Goal: Information Seeking & Learning: Compare options

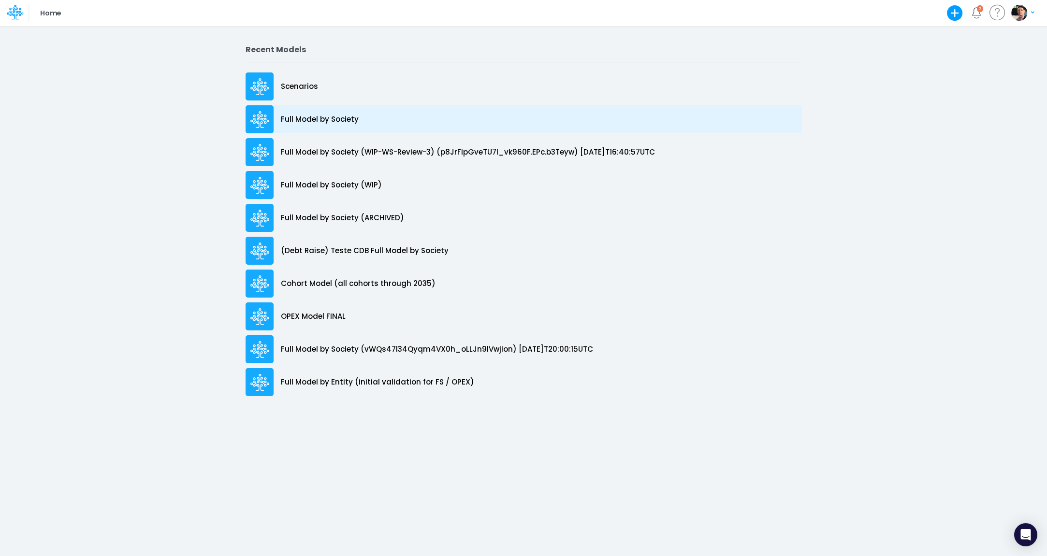
click at [290, 129] on div "Full Model by Society" at bounding box center [524, 119] width 556 height 28
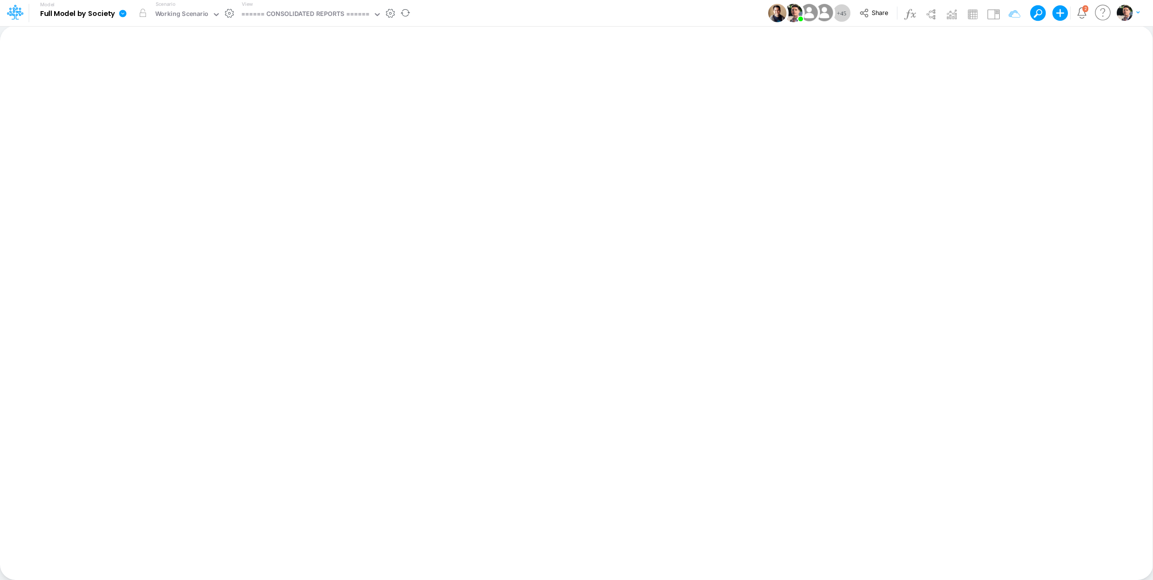
click at [336, 7] on div "View ====== CONSOLIDATED REPORTS ======" at bounding box center [310, 12] width 144 height 25
click at [329, 18] on div "====== CONSOLIDATED REPORTS ======" at bounding box center [305, 14] width 129 height 11
type input "bace"
click at [294, 66] on div "BS (BACENGAAP)" at bounding box center [303, 64] width 130 height 16
type input "BS (USGAAP) - Detailed"
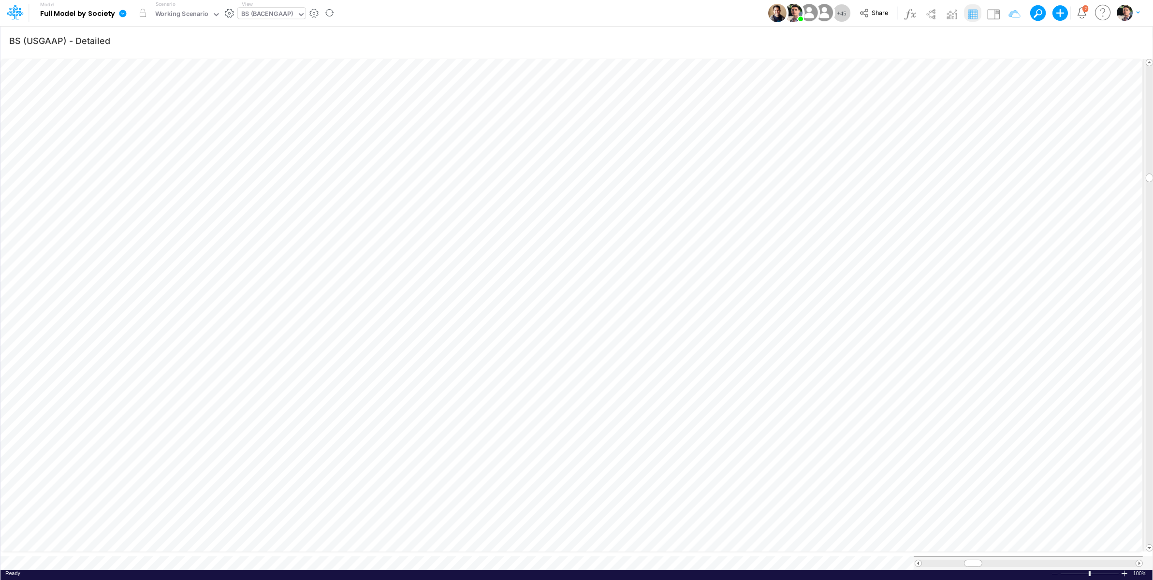
scroll to position [4, 30]
click at [274, 16] on div "BS (BACENGAAP)" at bounding box center [267, 14] width 52 height 11
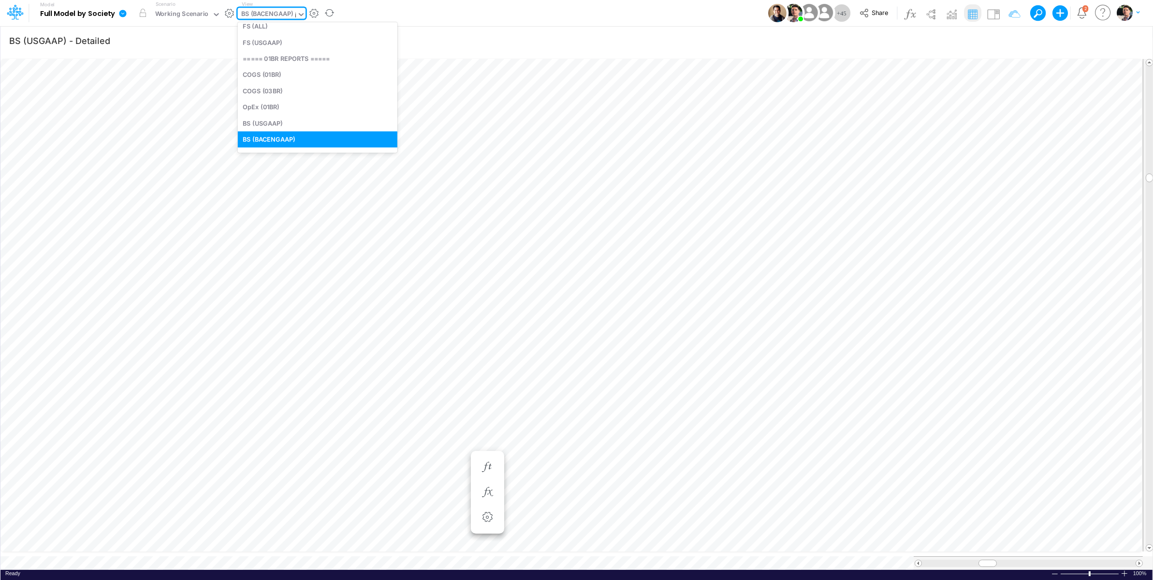
scroll to position [0, 0]
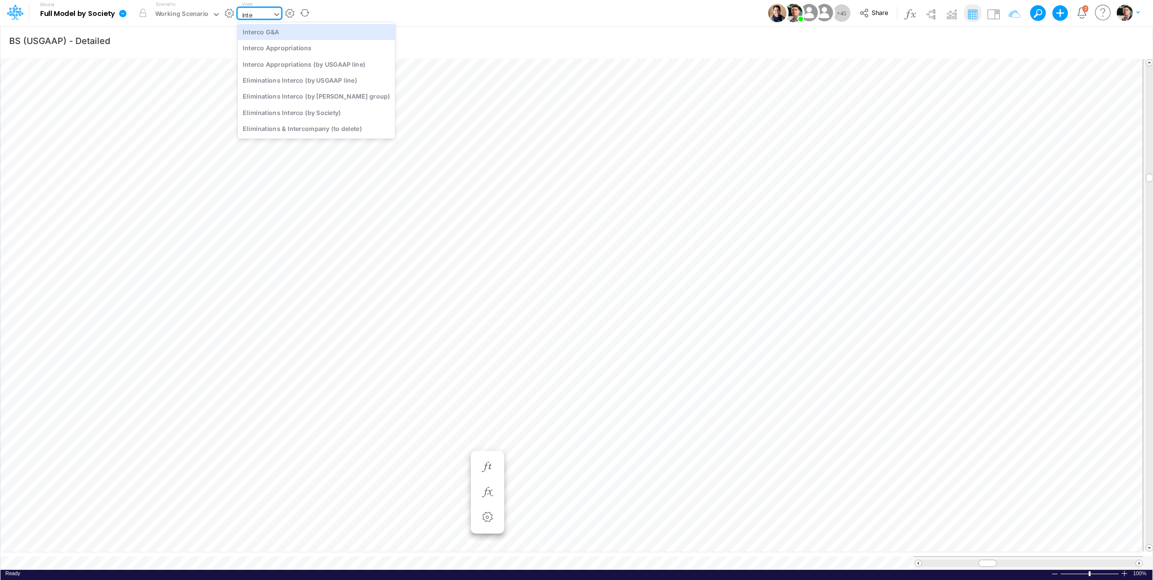
type input "inter"
click at [282, 47] on div "Interco Appropriations" at bounding box center [317, 48] width 158 height 16
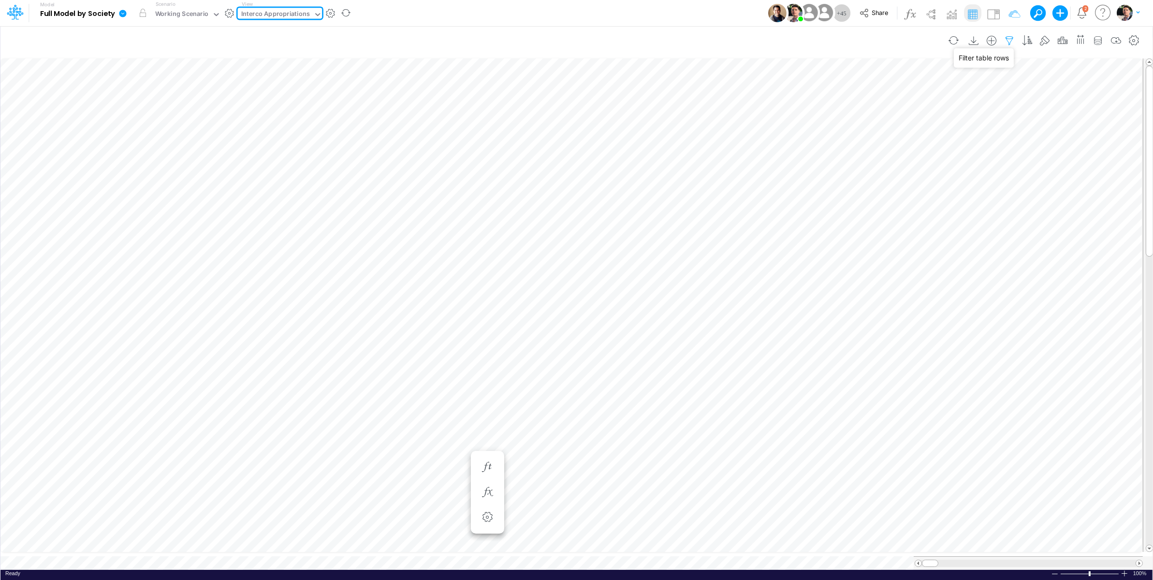
click at [1010, 38] on icon "button" at bounding box center [1009, 41] width 14 height 10
select select "notEqual"
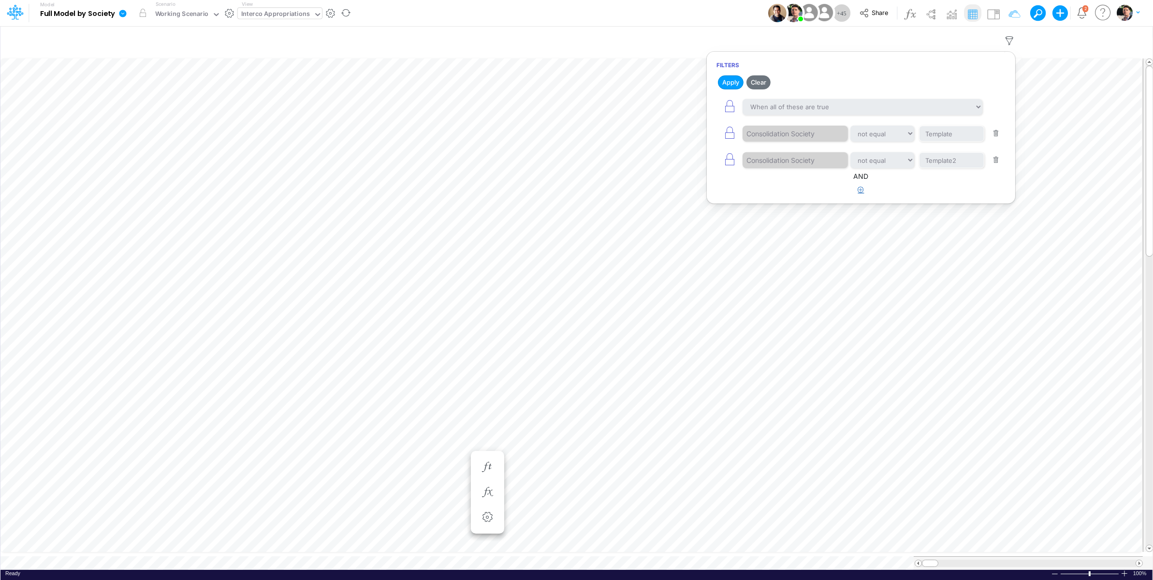
click at [858, 193] on icon "button" at bounding box center [861, 190] width 6 height 6
select select "tableSearchOR"
click at [783, 223] on div at bounding box center [788, 220] width 92 height 16
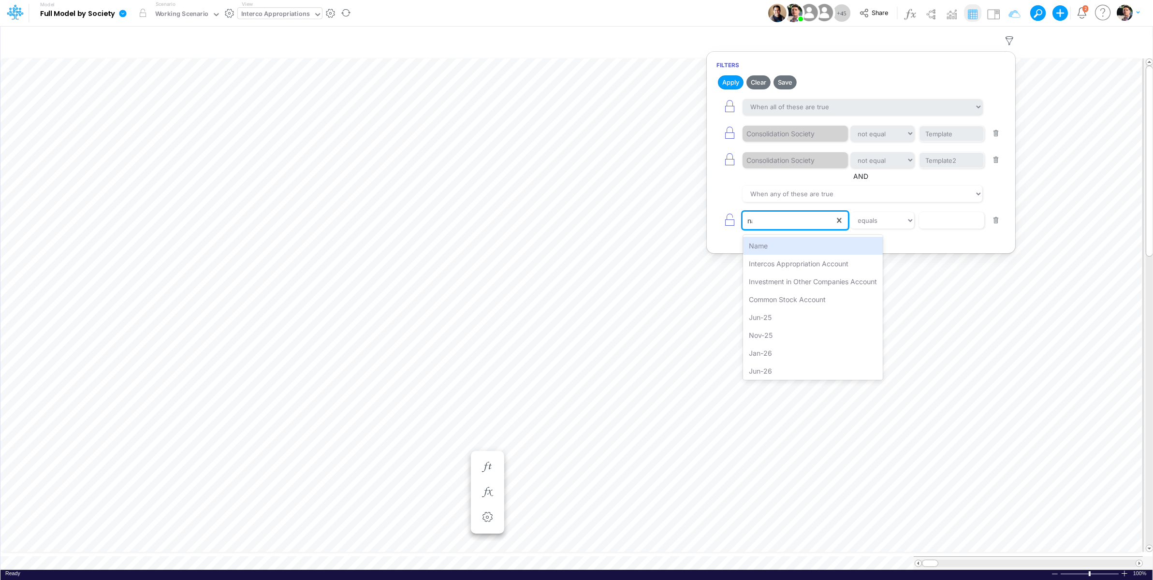
type input "nam"
drag, startPoint x: 783, startPoint y: 247, endPoint x: 859, endPoint y: 244, distance: 76.9
click at [783, 247] on div "Name" at bounding box center [795, 246] width 104 height 18
select select "contains"
click option "contains" at bounding box center [0, 0] width 0 height 0
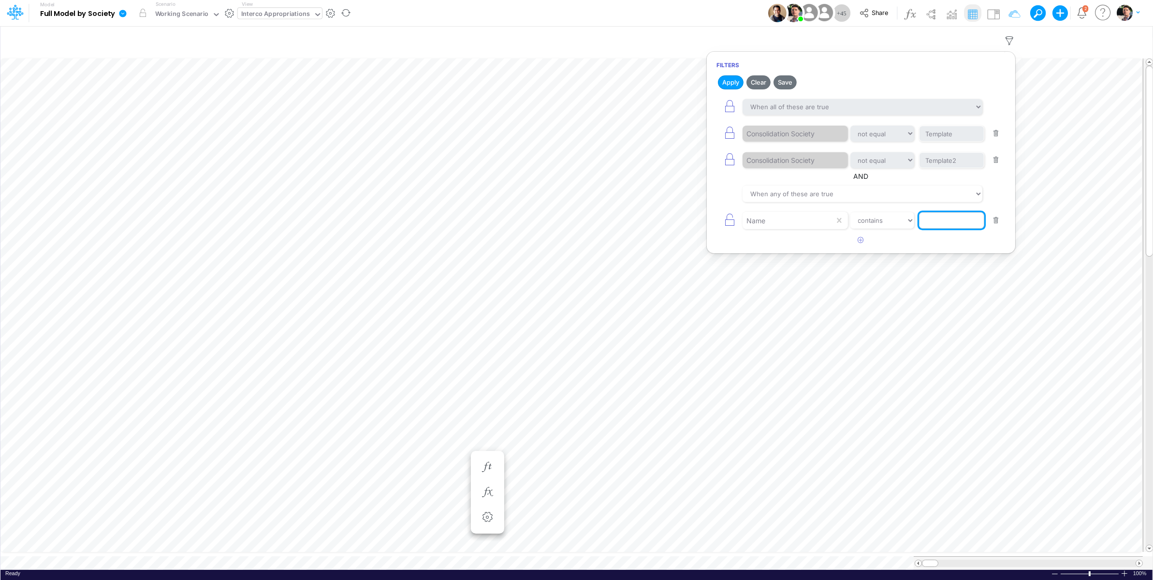
click at [960, 223] on input "text" at bounding box center [951, 220] width 65 height 16
type input "New"
drag, startPoint x: 733, startPoint y: 84, endPoint x: 723, endPoint y: 160, distance: 76.5
click at [733, 84] on button "Apply" at bounding box center [731, 82] width 26 height 14
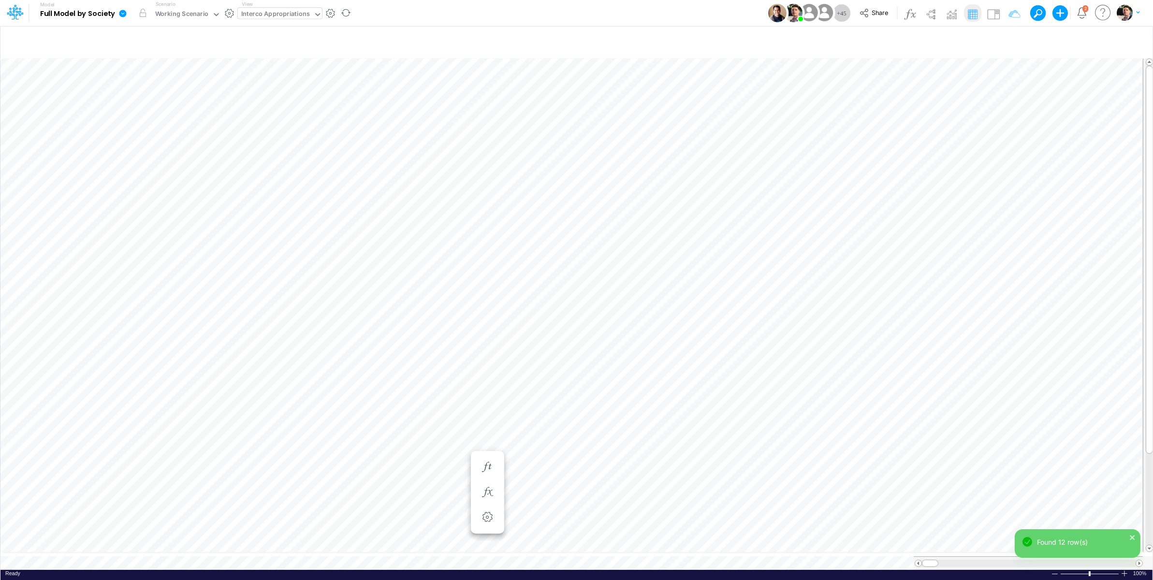
scroll to position [4, 2]
click at [918, 556] on span at bounding box center [918, 563] width 6 height 6
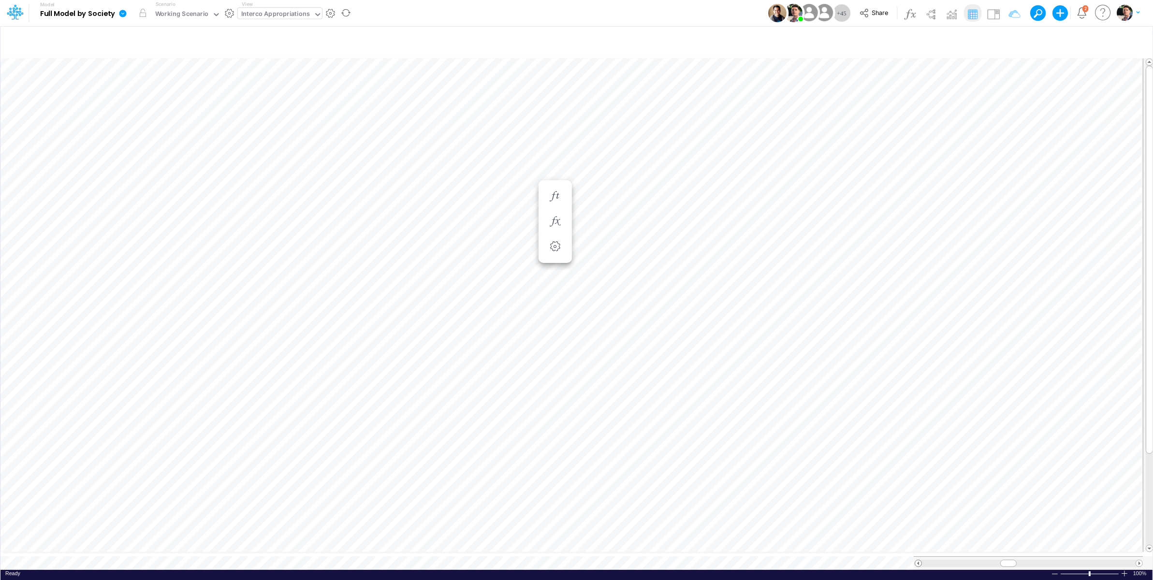
click at [918, 556] on span at bounding box center [918, 563] width 6 height 6
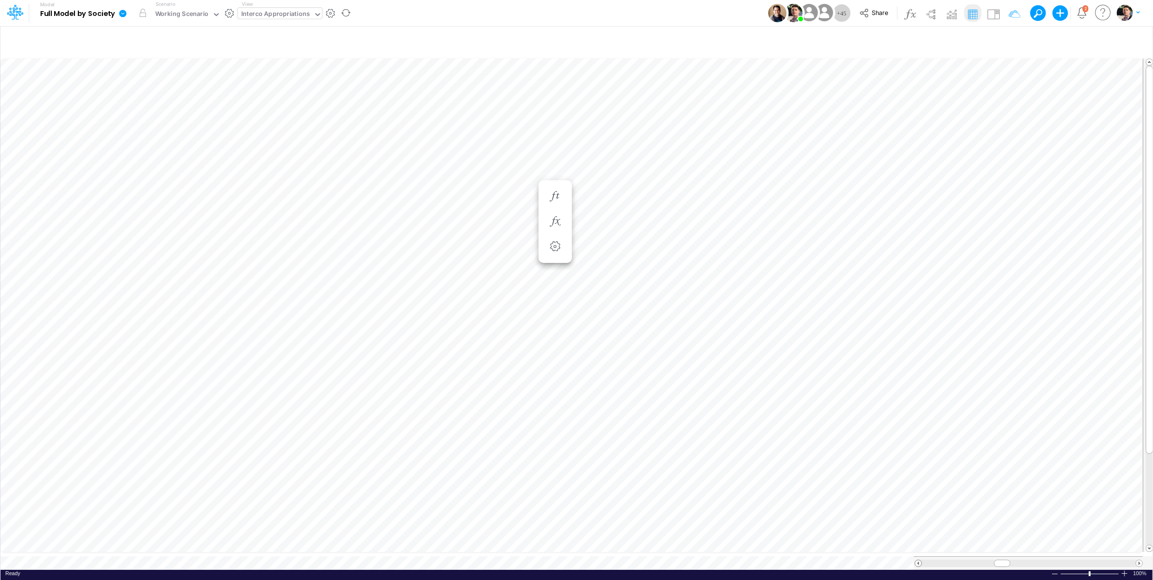
click at [918, 556] on span at bounding box center [918, 563] width 6 height 6
click at [920, 556] on span at bounding box center [918, 563] width 6 height 6
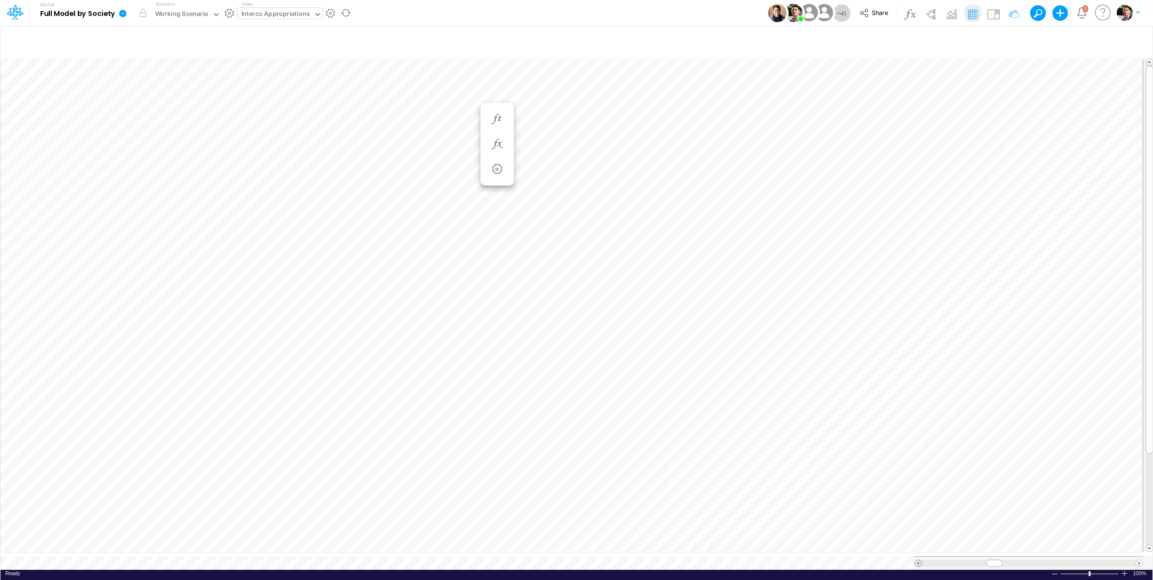
click at [920, 556] on span at bounding box center [918, 563] width 6 height 6
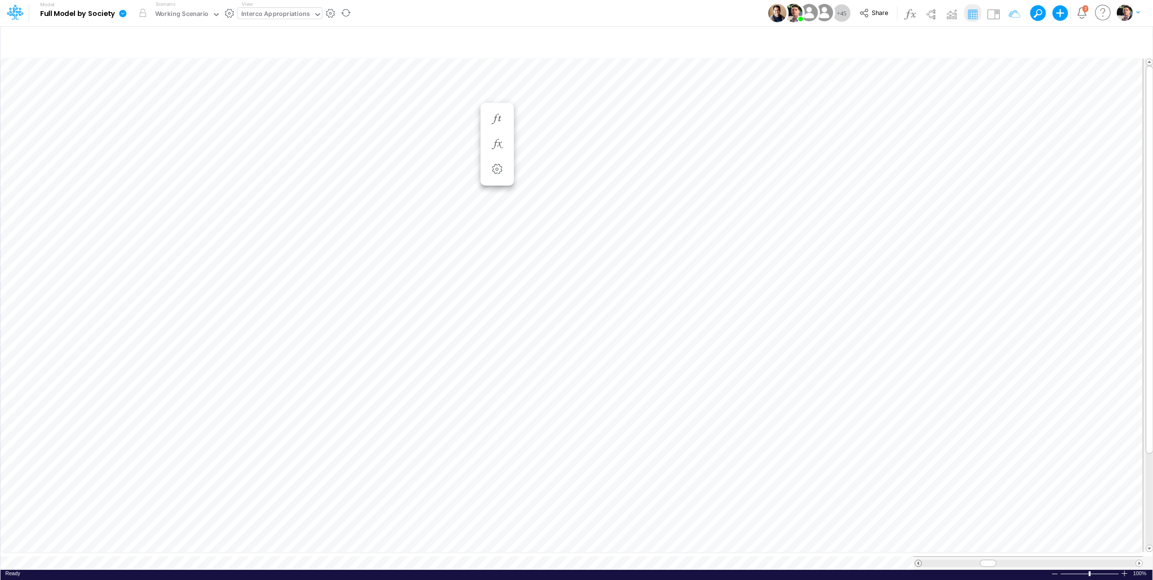
click at [920, 556] on span at bounding box center [918, 563] width 6 height 6
type input "BS (USGAAP) - Detailed"
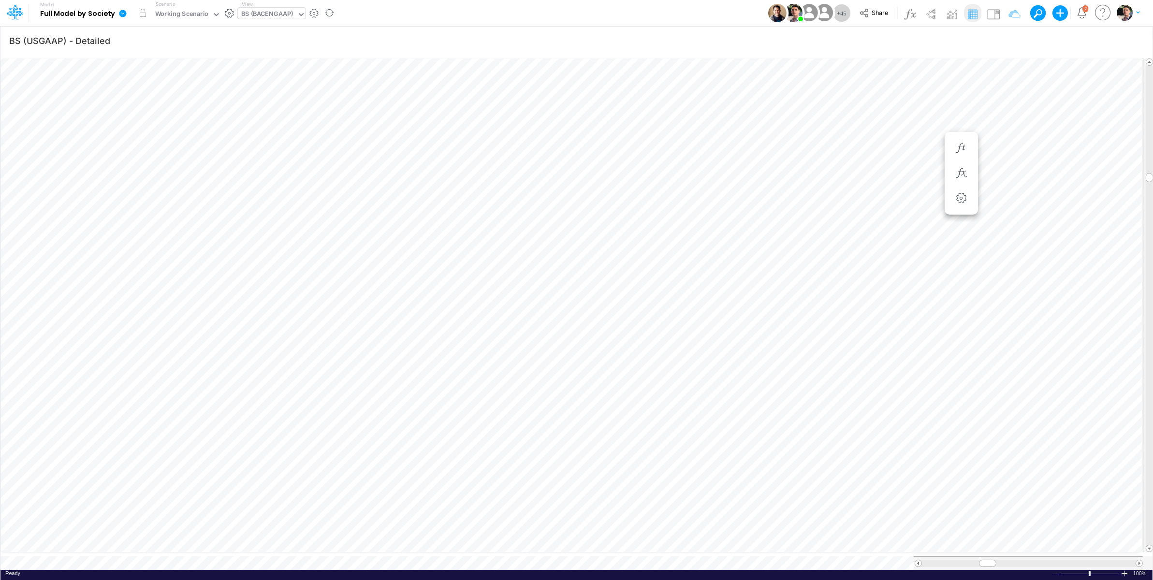
click at [259, 10] on div "BS (BACENGAAP)" at bounding box center [267, 14] width 52 height 11
type input "br"
click at [311, 34] on div "Cons. FS (BR GAAP)" at bounding box center [303, 32] width 130 height 16
type input "Consolidated FS - BRGAAP"
click at [1008, 44] on icon "button" at bounding box center [1009, 41] width 14 height 10
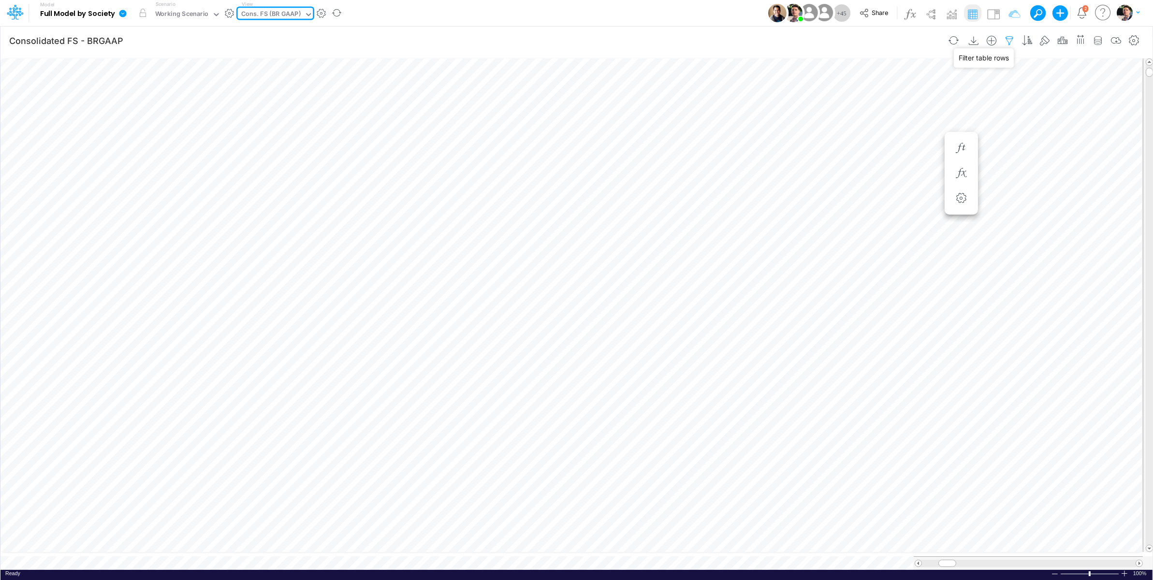
select select "tableSearchOR"
click at [274, 23] on div "View Cons. FS (BR GAAP)" at bounding box center [275, 12] width 75 height 25
click at [285, 13] on div "Cons. FS (BR GAAP)" at bounding box center [270, 14] width 59 height 11
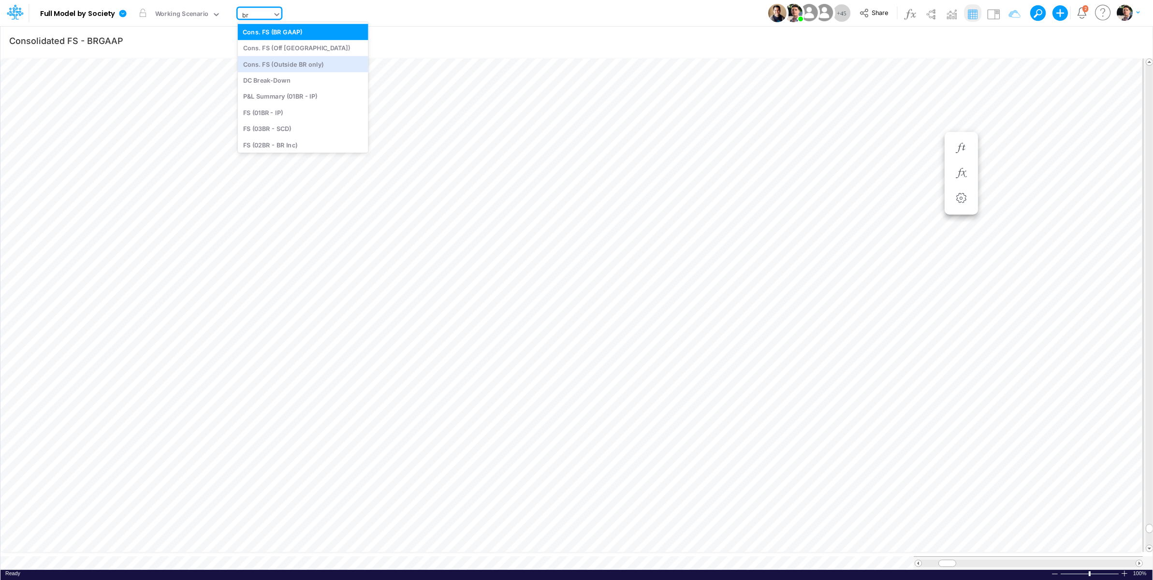
type input "br"
type input "BS (USGAAP) - Detailed"
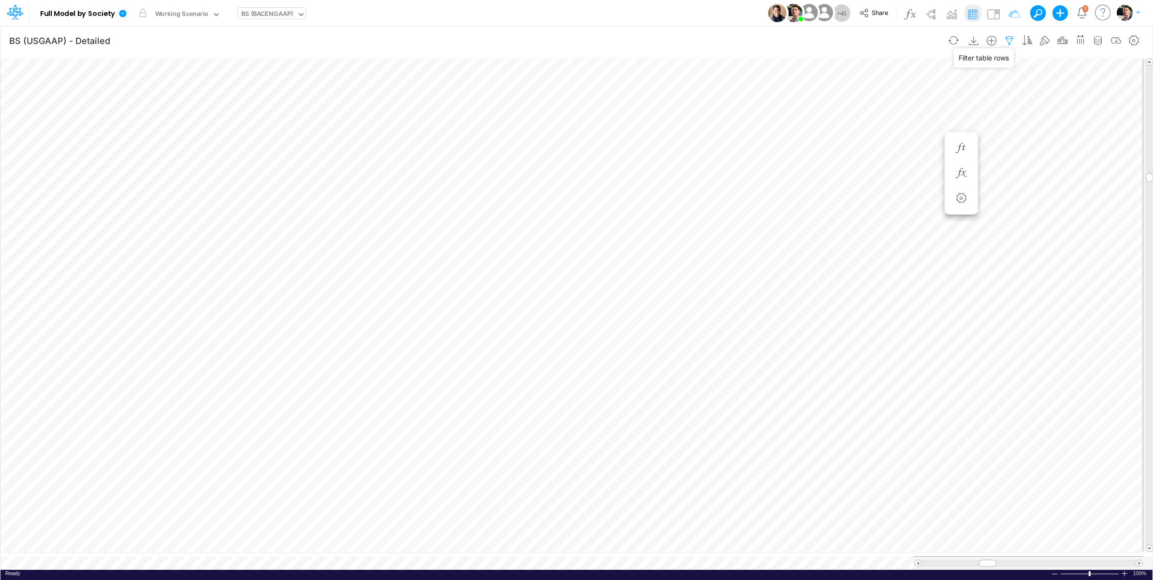
click at [1005, 40] on icon "button" at bounding box center [1009, 41] width 14 height 10
select select "tableSearchOR"
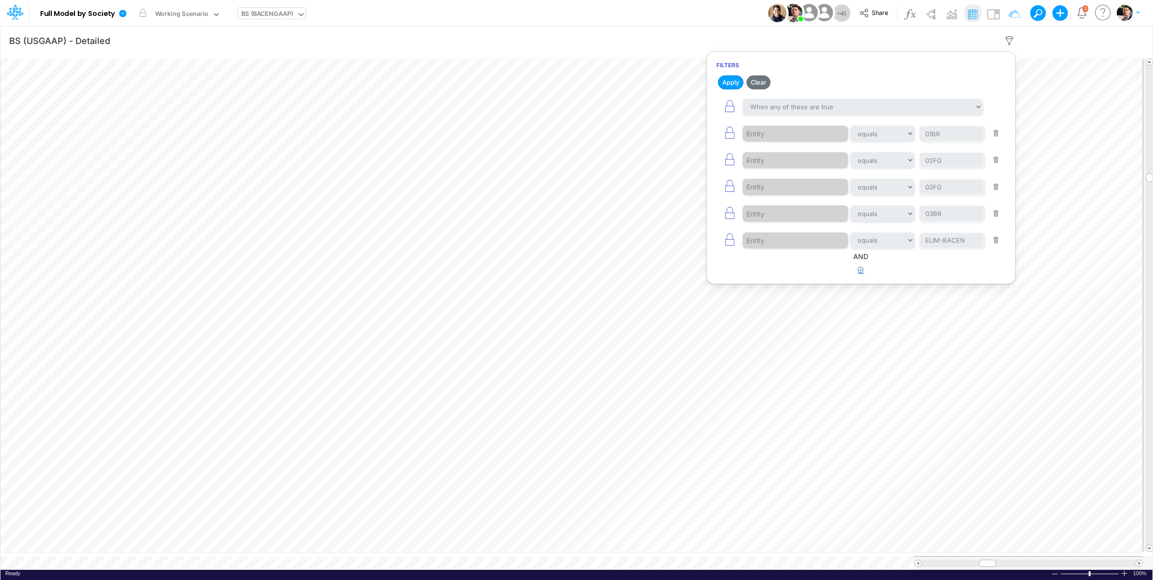
click at [859, 277] on button "button" at bounding box center [861, 270] width 19 height 16
select select "tableSearchOR"
drag, startPoint x: 733, startPoint y: 246, endPoint x: 731, endPoint y: 222, distance: 23.3
click at [733, 246] on icon "button" at bounding box center [730, 240] width 14 height 14
click at [731, 217] on icon "button" at bounding box center [730, 213] width 14 height 14
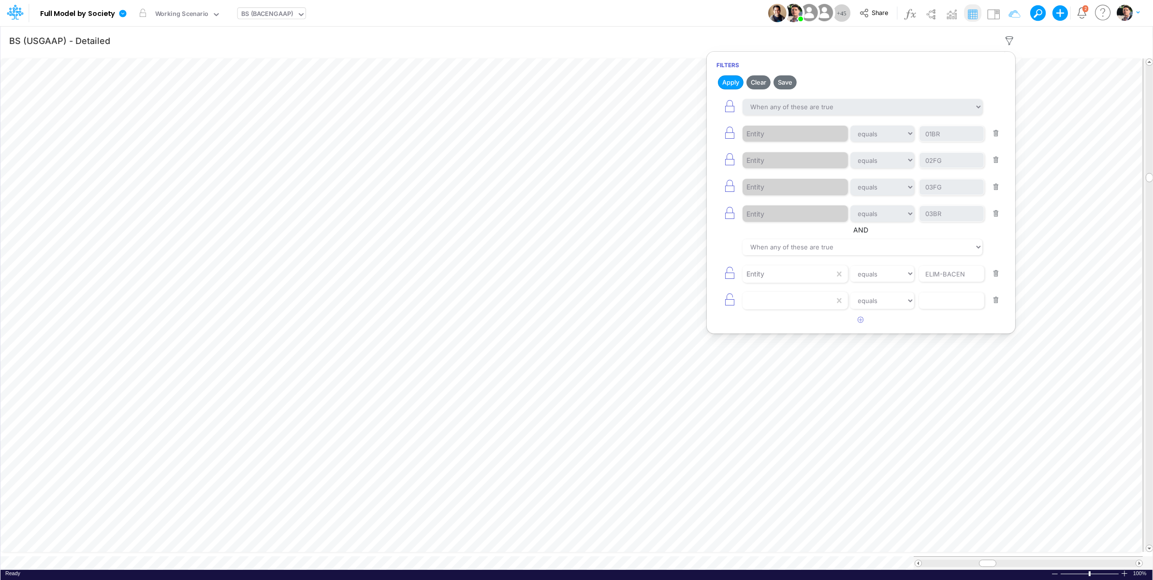
type input "03BR"
type input "ELIM-BACEN"
click at [729, 186] on icon "button" at bounding box center [730, 186] width 14 height 14
type input "03FG"
type input "03BR"
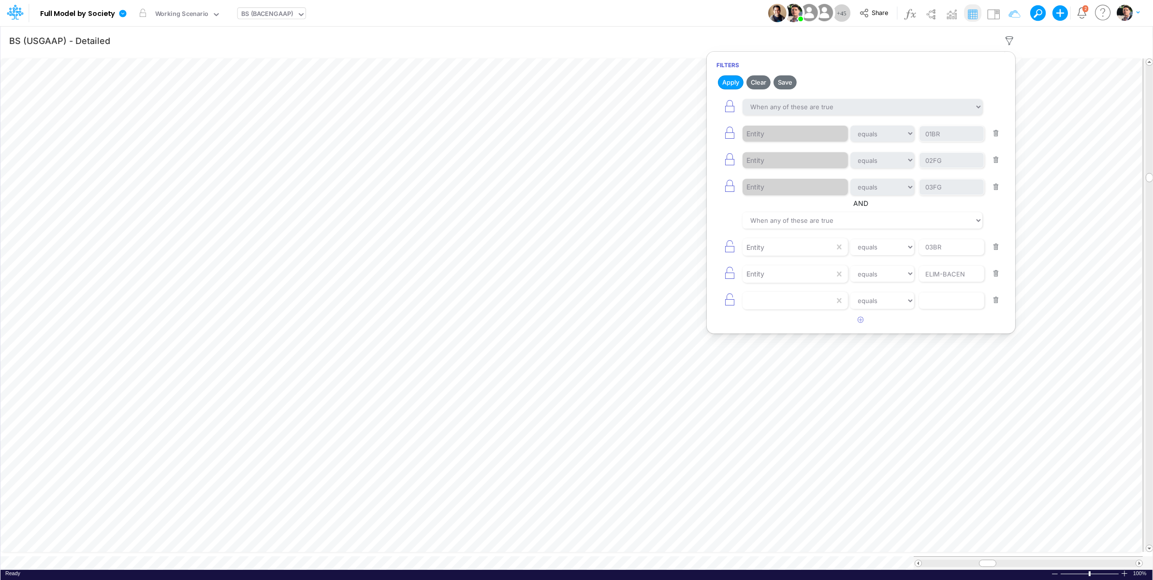
type input "ELIM-BACEN"
click at [729, 153] on button "button" at bounding box center [729, 160] width 26 height 22
type input "02FG"
type input "03FG"
type input "03BR"
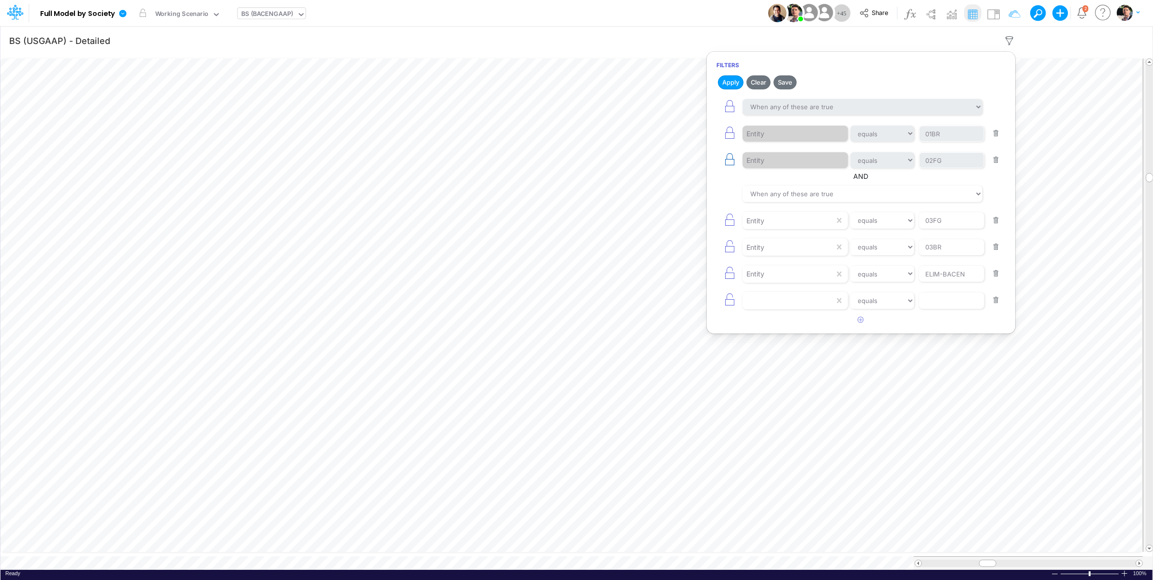
type input "ELIM-BACEN"
click at [727, 135] on icon "button" at bounding box center [730, 133] width 14 height 14
type input "01BR"
type input "02FG"
type input "03FG"
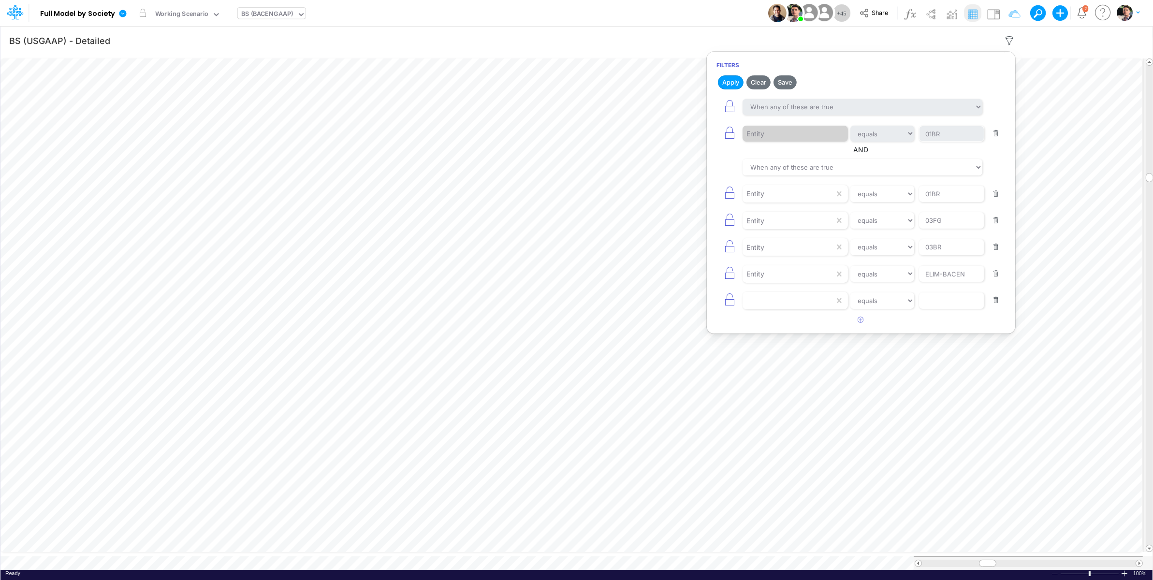
type input "03BR"
type input "ELIM-BACEN"
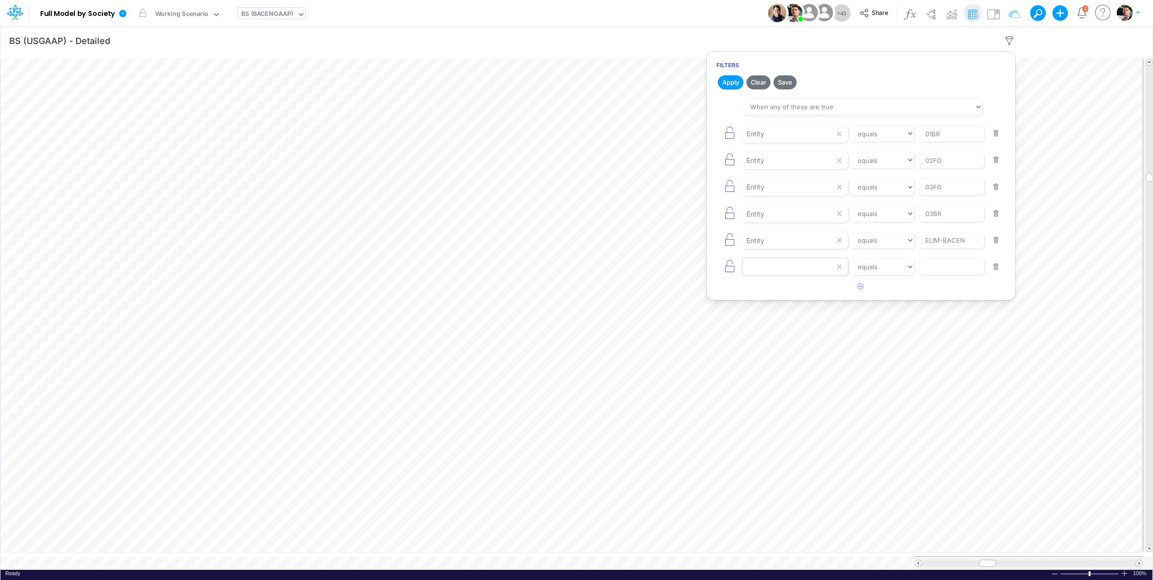
click at [797, 269] on div at bounding box center [788, 267] width 92 height 16
click at [779, 347] on div "Entity" at bounding box center [795, 347] width 104 height 18
click at [943, 268] on input "text" at bounding box center [951, 267] width 65 height 16
type input "02BR"
click at [859, 289] on icon "button" at bounding box center [861, 286] width 6 height 6
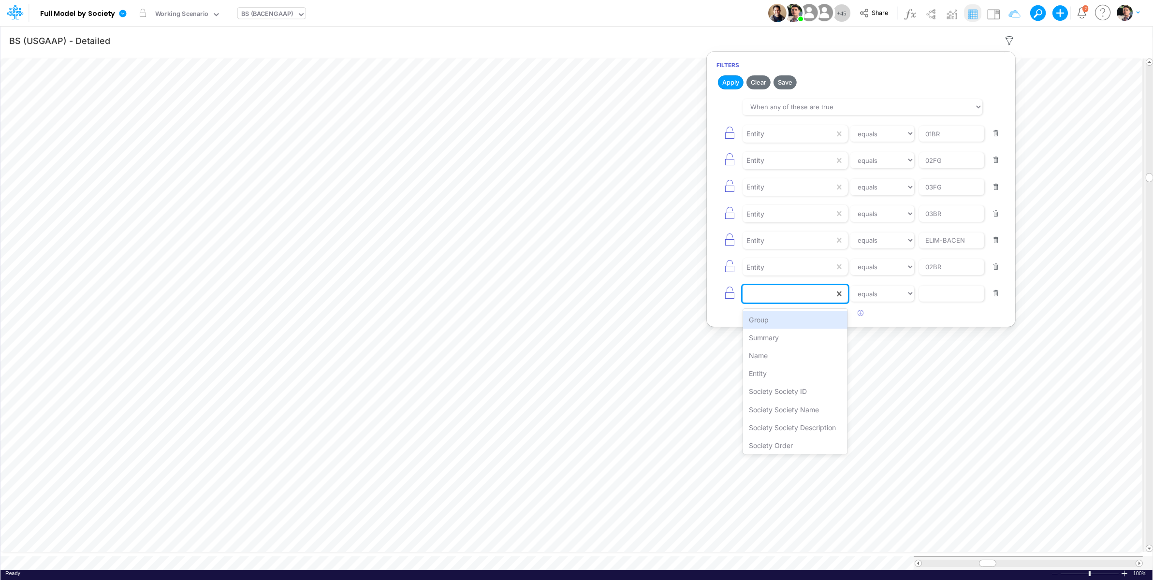
click at [775, 290] on div at bounding box center [788, 294] width 92 height 16
type input "e"
type input "04BR"
click at [858, 316] on icon "button" at bounding box center [861, 313] width 6 height 6
click at [796, 329] on div at bounding box center [788, 320] width 92 height 16
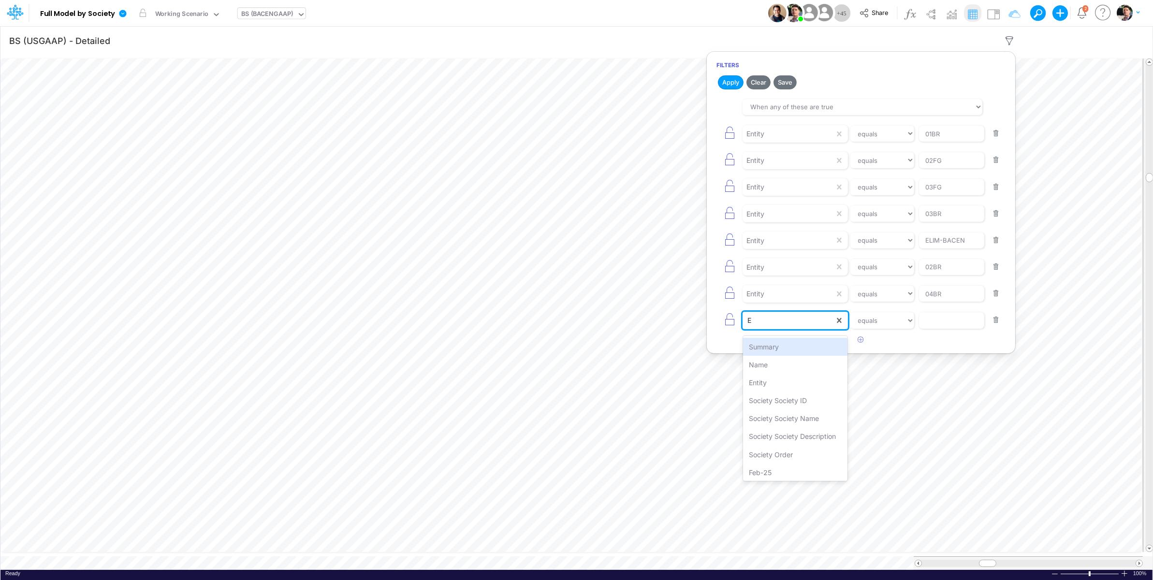
type input "EN"
type input "ELIM-BRGAAP"
click at [730, 82] on button "Apply" at bounding box center [731, 82] width 26 height 14
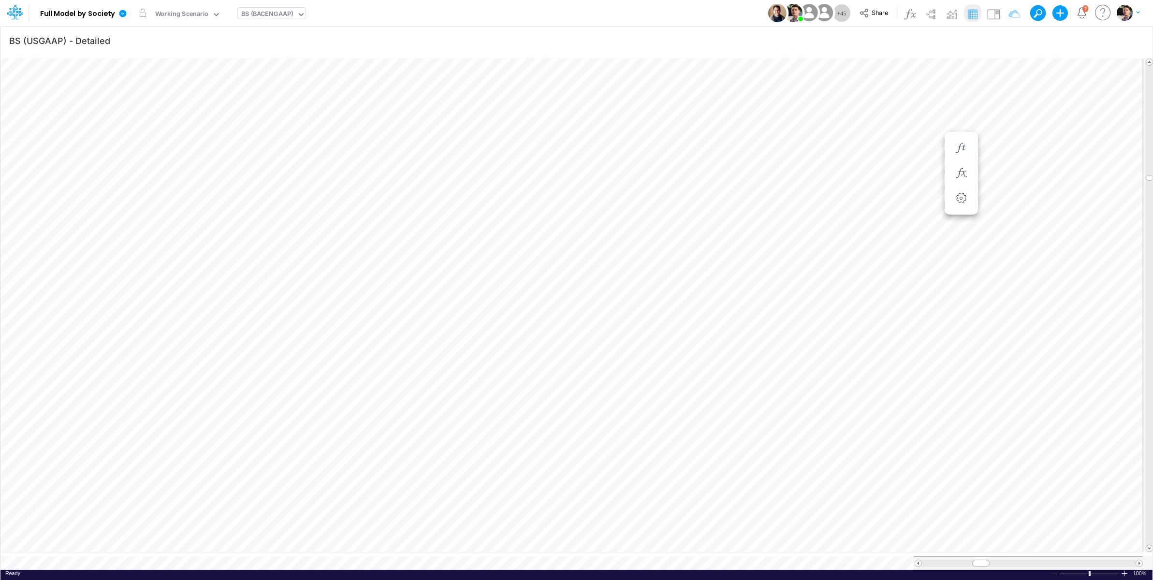
scroll to position [4, 31]
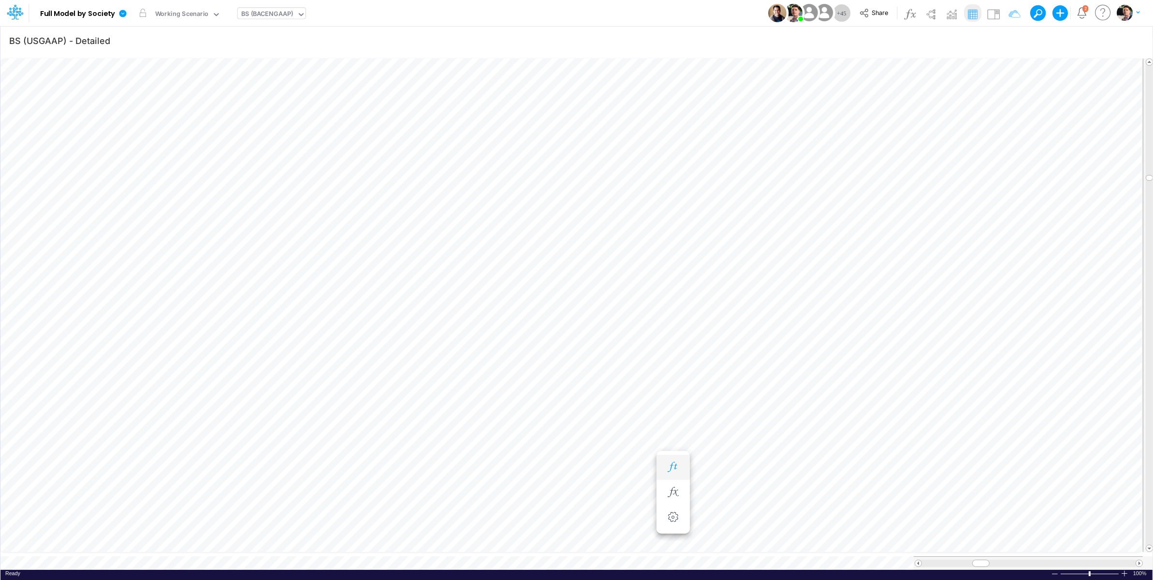
scroll to position [4, 29]
click at [1008, 39] on icon "button" at bounding box center [1009, 41] width 14 height 10
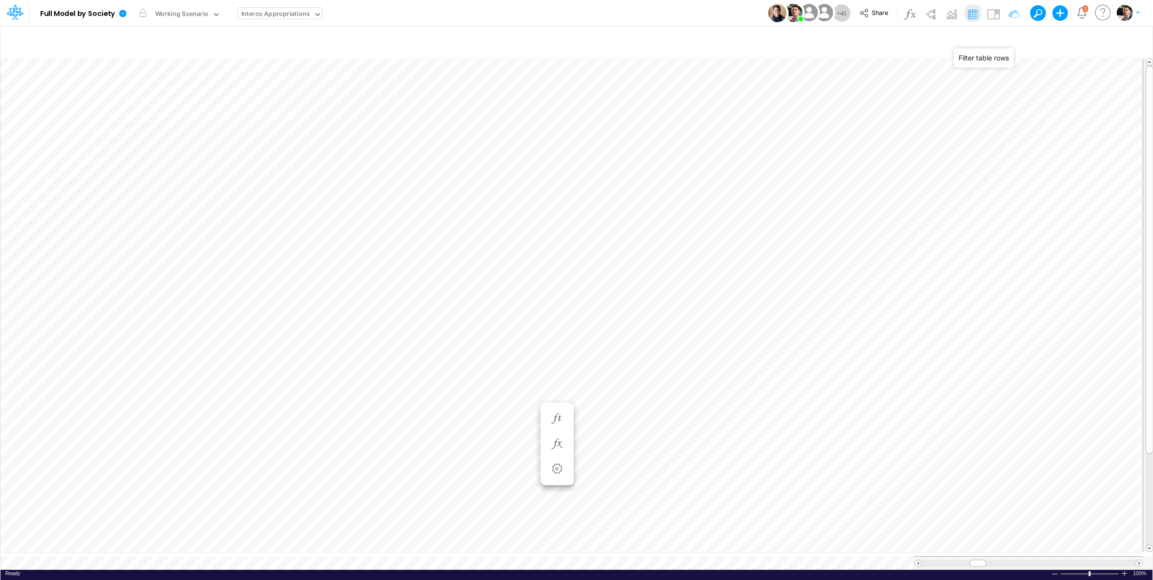
select select "notEqual"
select select "tableSearchOR"
select select "contains"
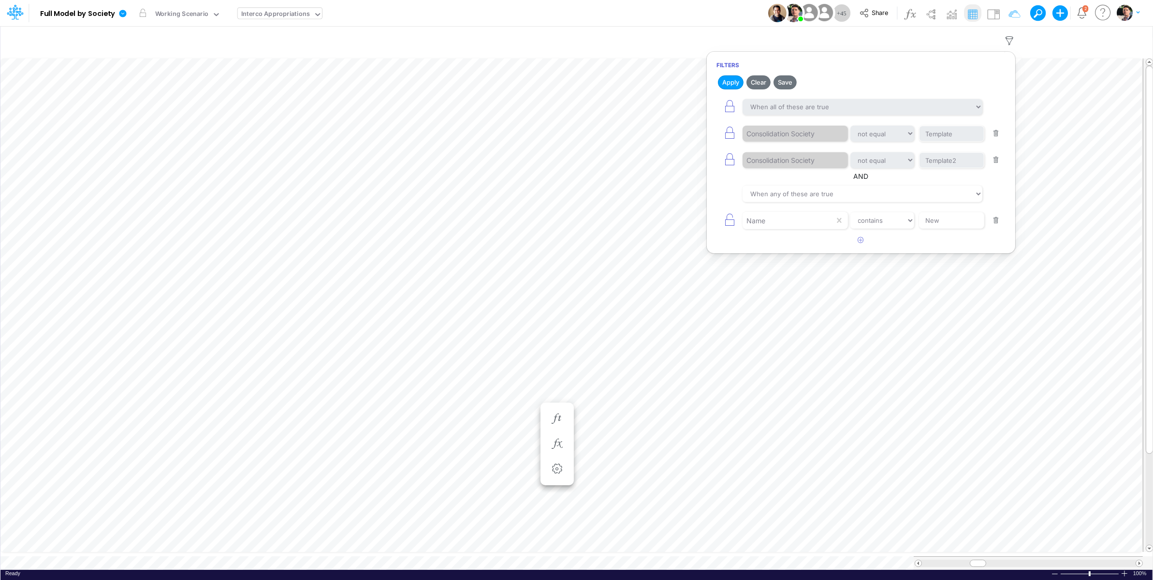
click at [1000, 218] on button "button" at bounding box center [995, 220] width 19 height 13
click at [732, 86] on button "Apply" at bounding box center [731, 82] width 26 height 14
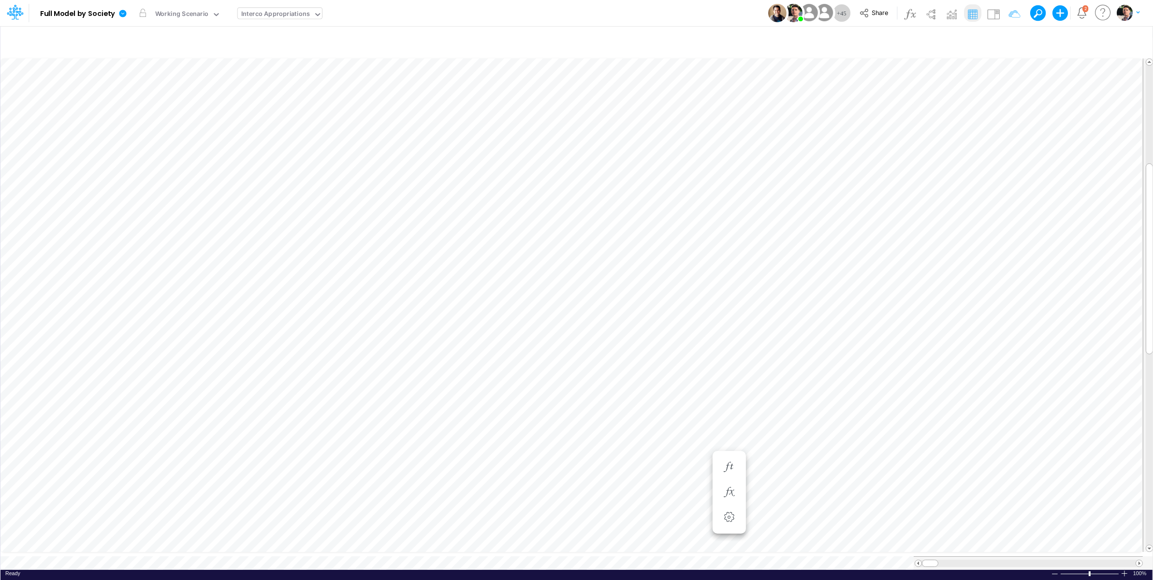
scroll to position [4, 2]
click at [287, 17] on div "Interco Appropriations" at bounding box center [275, 14] width 69 height 11
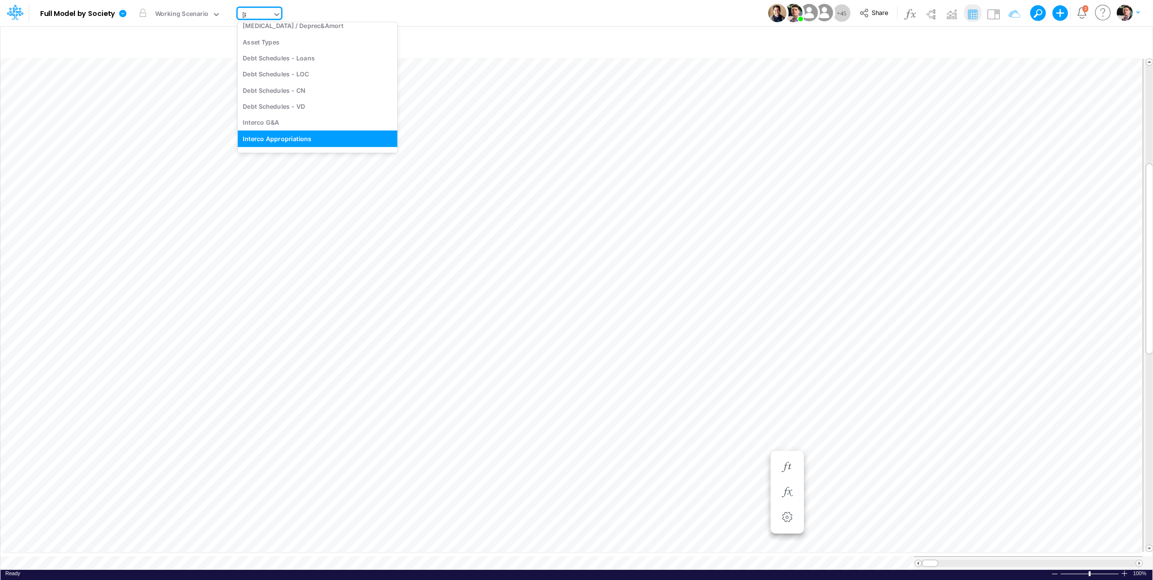
scroll to position [38, 0]
type input "ELIM"
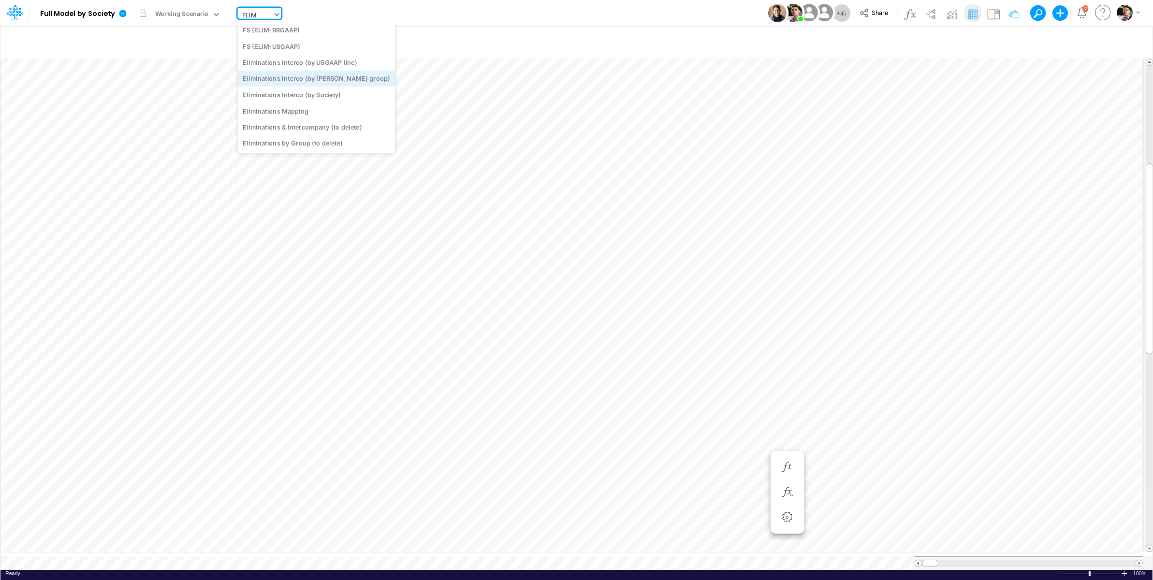
click at [297, 80] on div "Eliminations Interco (by ELIM group)" at bounding box center [317, 79] width 158 height 16
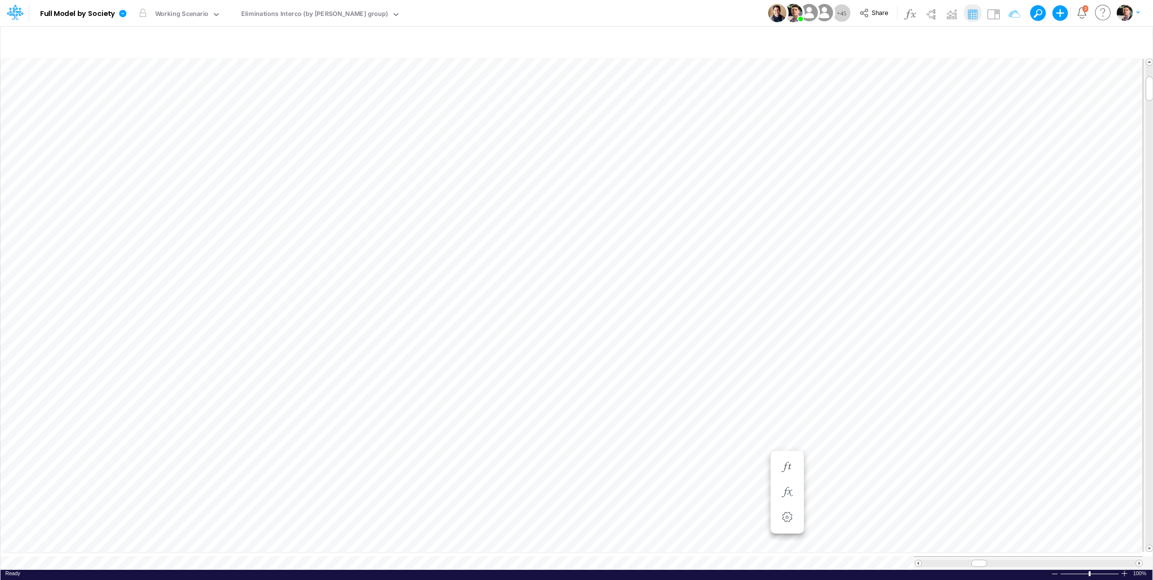
scroll to position [4, 29]
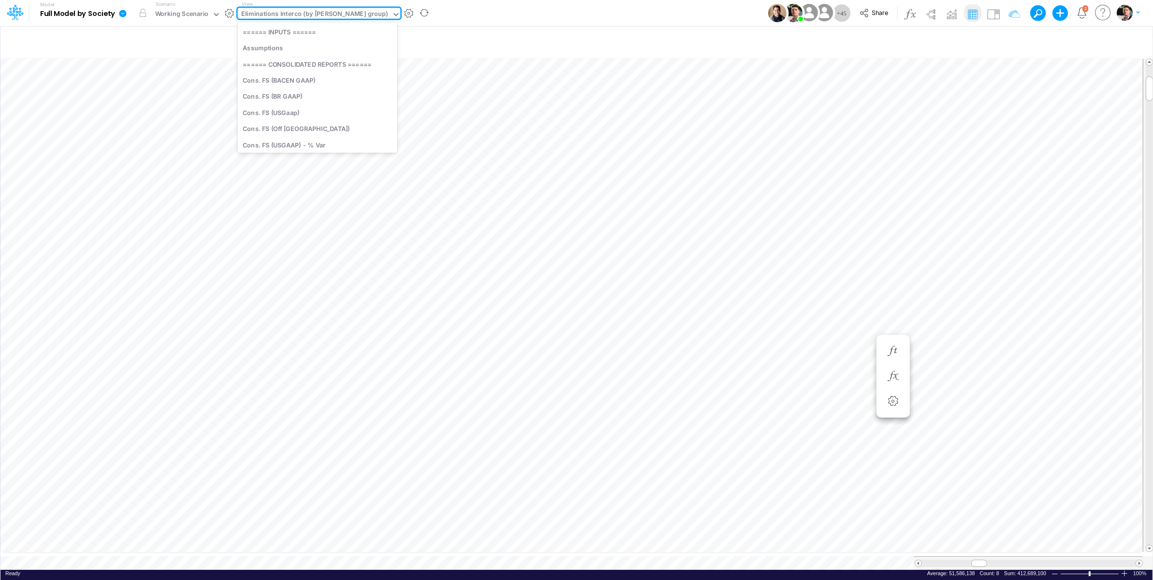
click at [289, 15] on div "Eliminations Interco (by ELIM group)" at bounding box center [314, 14] width 147 height 11
type input "U"
type input "BACE"
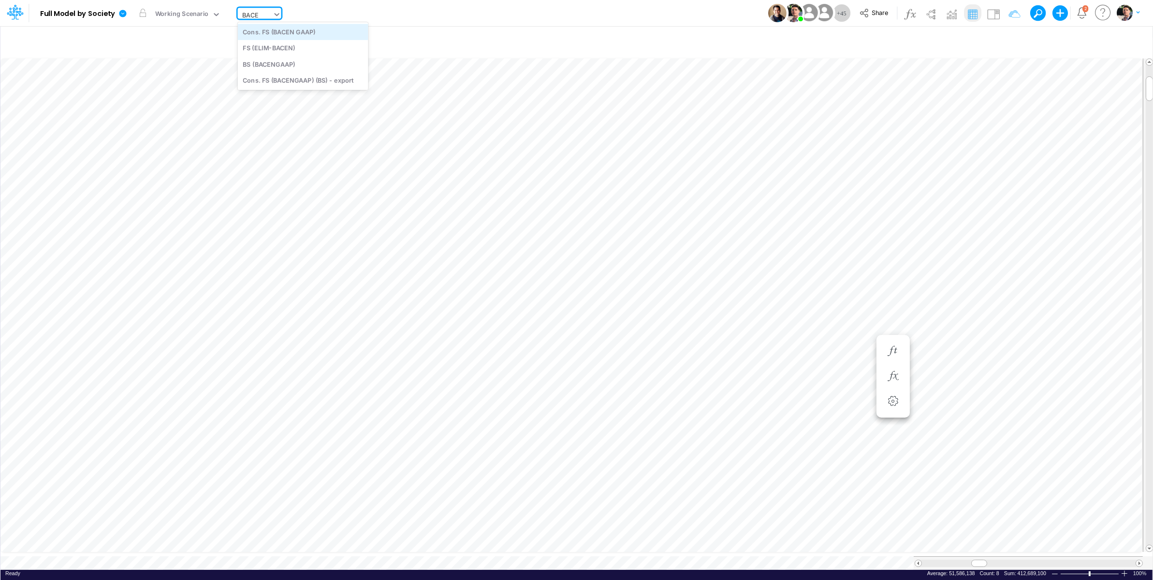
click at [310, 34] on div "Cons. FS (BACEN GAAP)" at bounding box center [303, 32] width 130 height 16
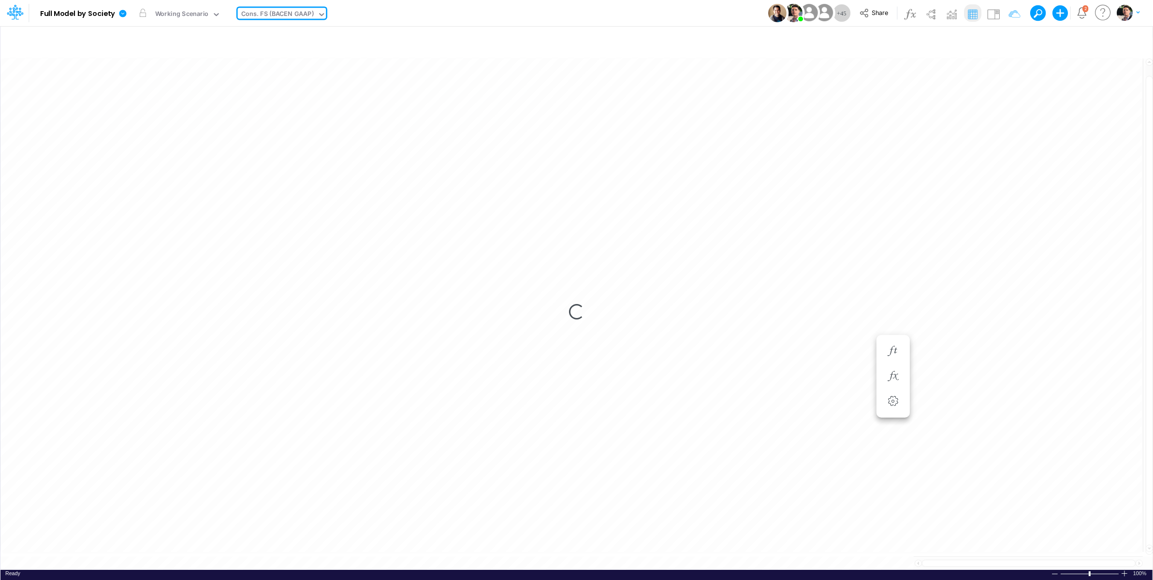
type input "Consolidated FS - BACENGAAP"
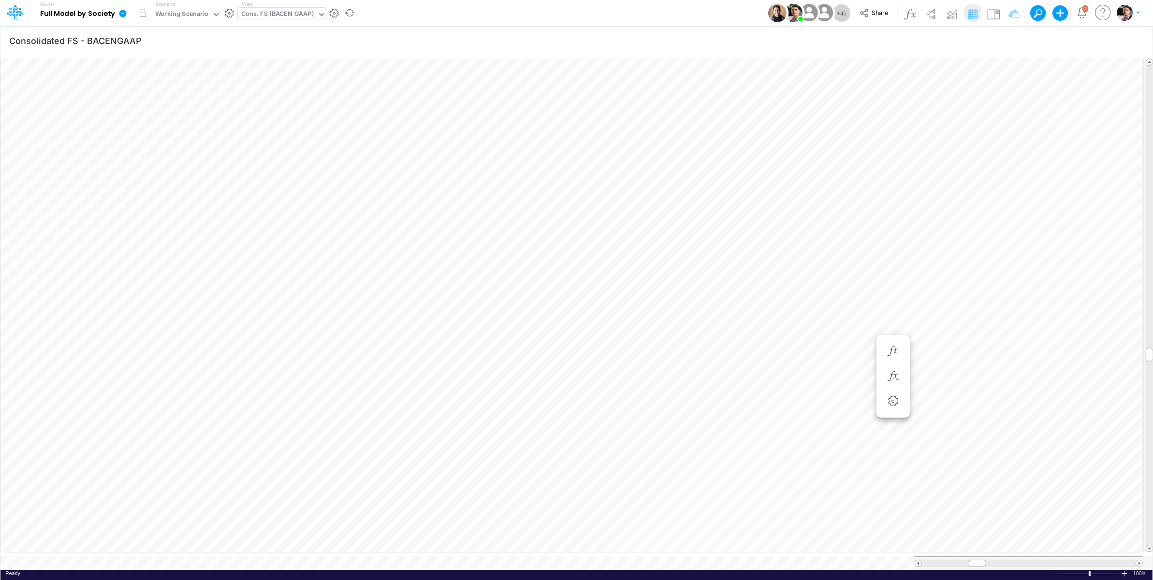
scroll to position [4, 31]
type input "Consolidated FS - BACENGAAP"
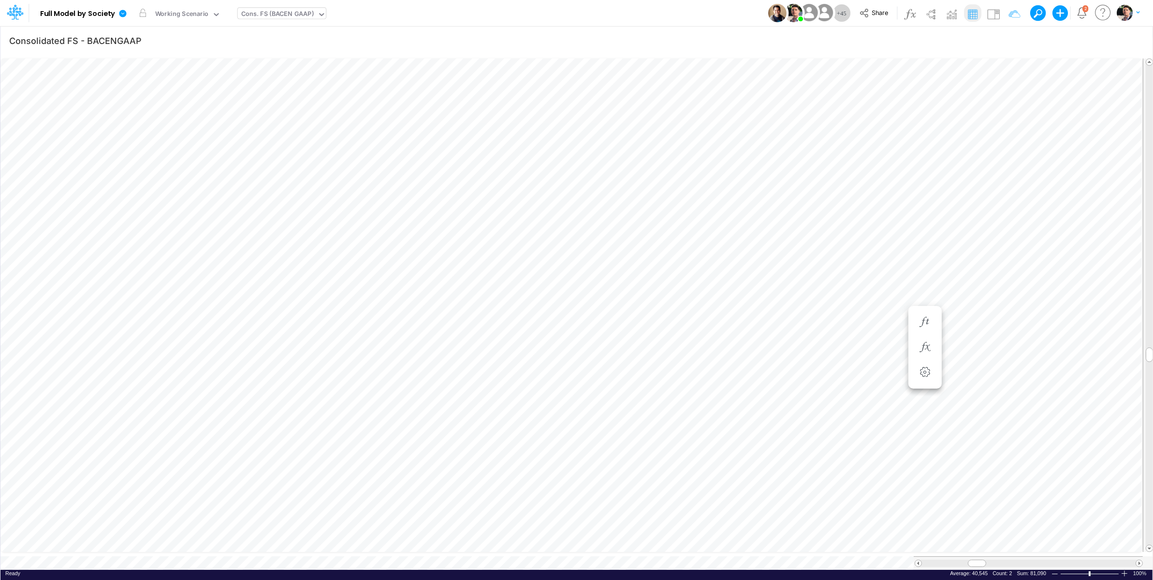
scroll to position [4, 32]
type input "Consolidated FS - BACENGAAP"
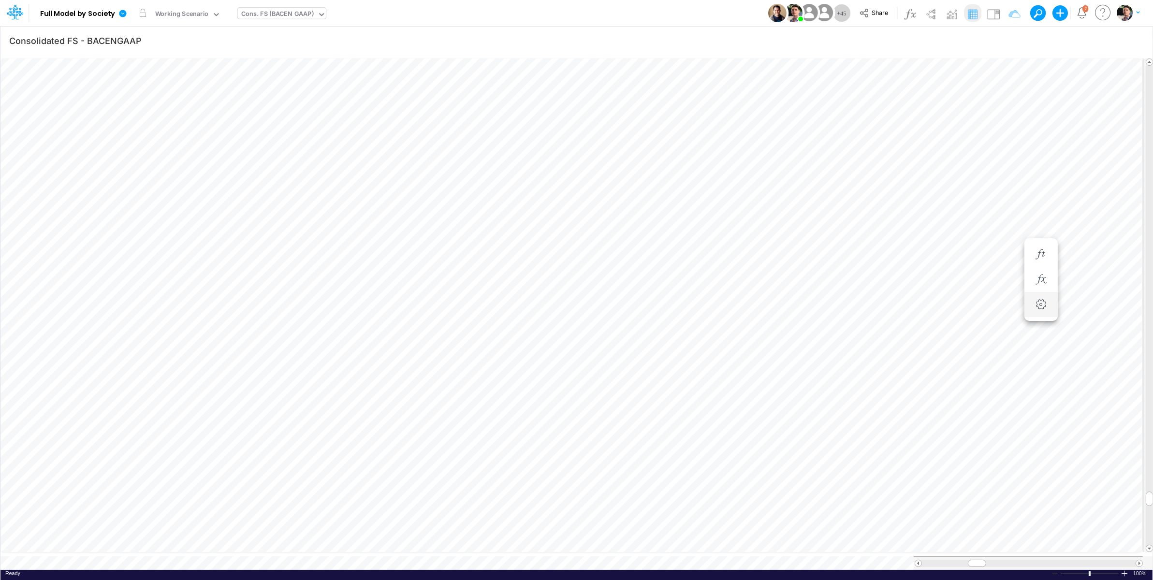
scroll to position [4, 29]
type input "Consolidated FS - BACENGAAP"
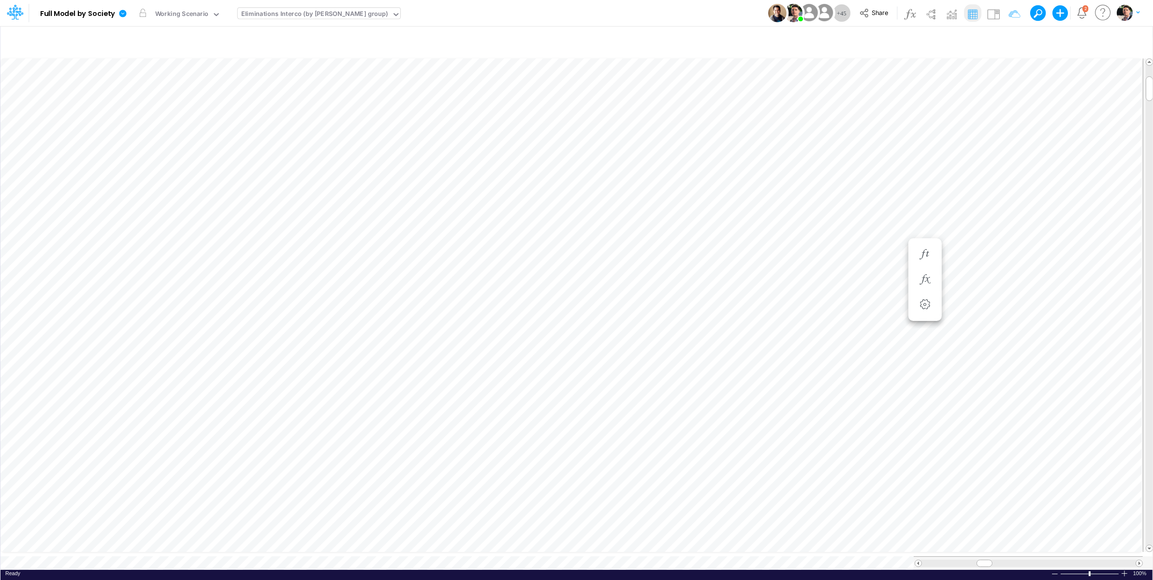
scroll to position [4, 31]
type input "Consolidated FS - BACENGAAP"
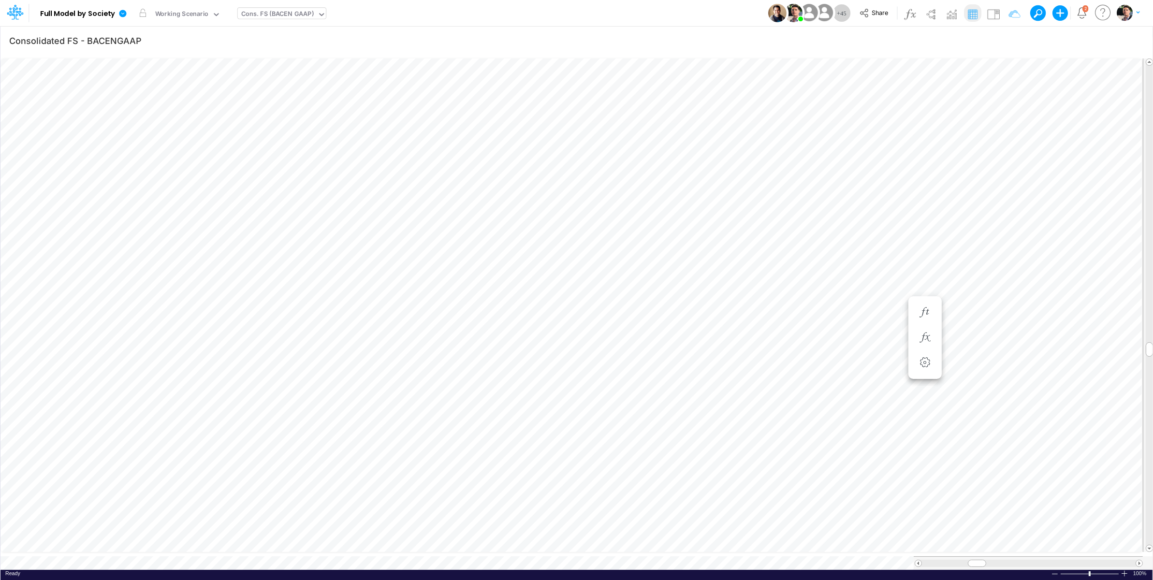
click at [275, 15] on div "Cons. FS (BACEN GAAP)" at bounding box center [277, 14] width 72 height 11
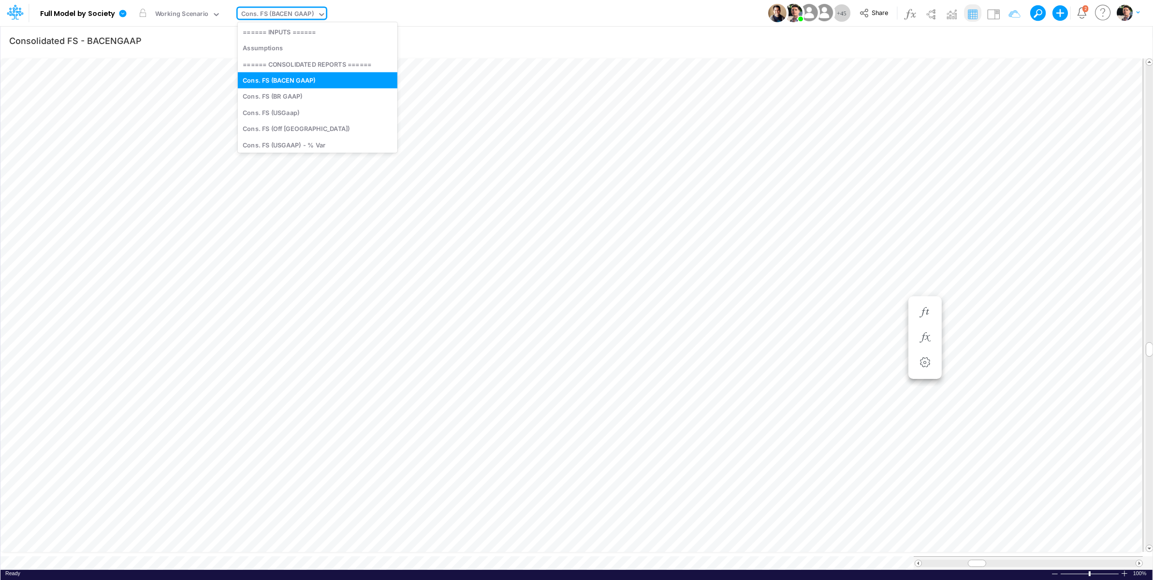
click at [275, 15] on div "Cons. FS (BACEN GAAP)" at bounding box center [277, 14] width 72 height 11
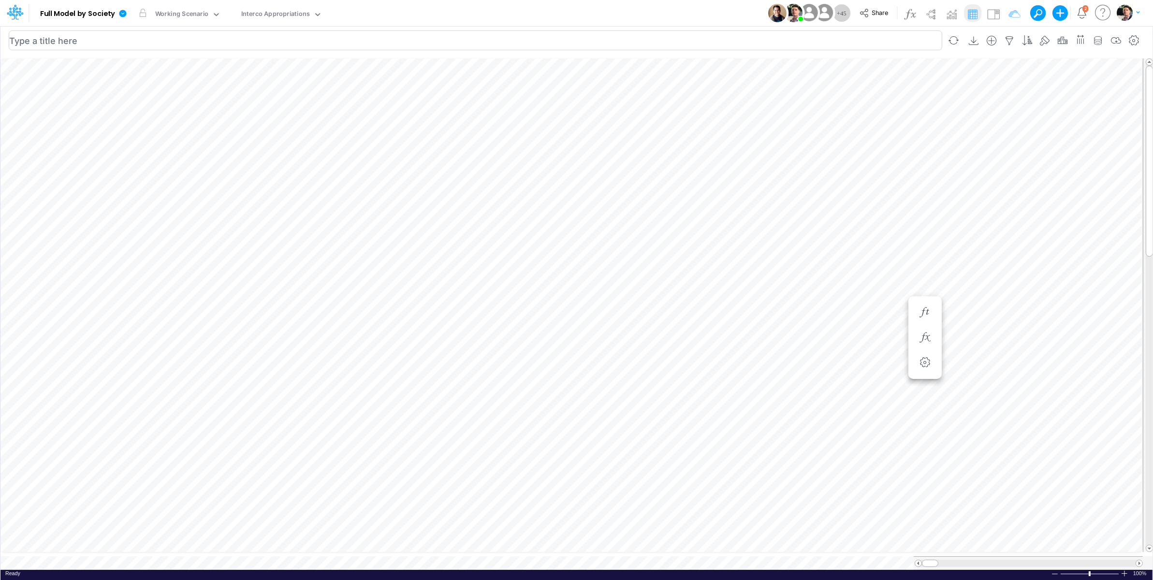
scroll to position [4, 2]
click at [1010, 36] on icon "button" at bounding box center [1009, 41] width 14 height 10
select select "notEqual"
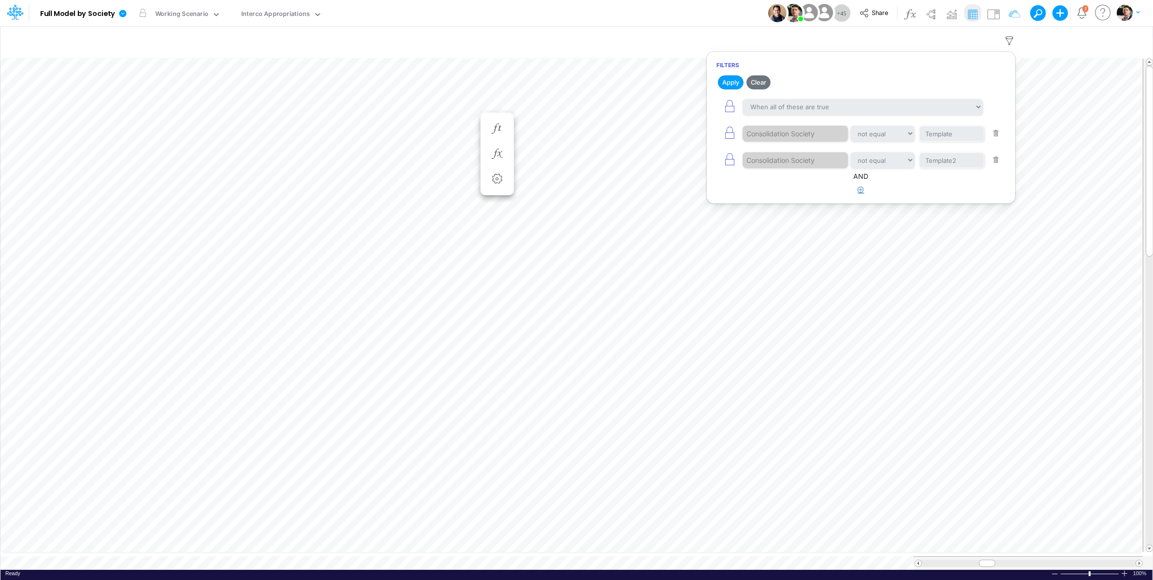
click at [866, 197] on button "button" at bounding box center [861, 190] width 19 height 16
select select "tableSearchOR"
click at [995, 223] on button "button" at bounding box center [995, 220] width 19 height 13
click at [730, 161] on icon "button" at bounding box center [730, 160] width 14 height 14
select select "tableSearchOR"
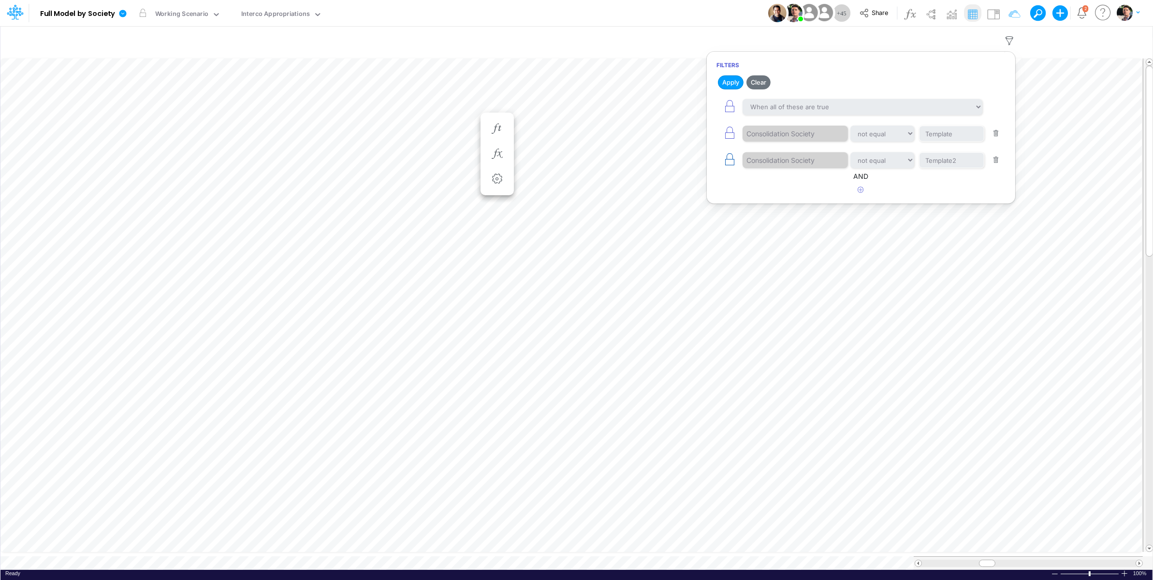
select select "notEqual"
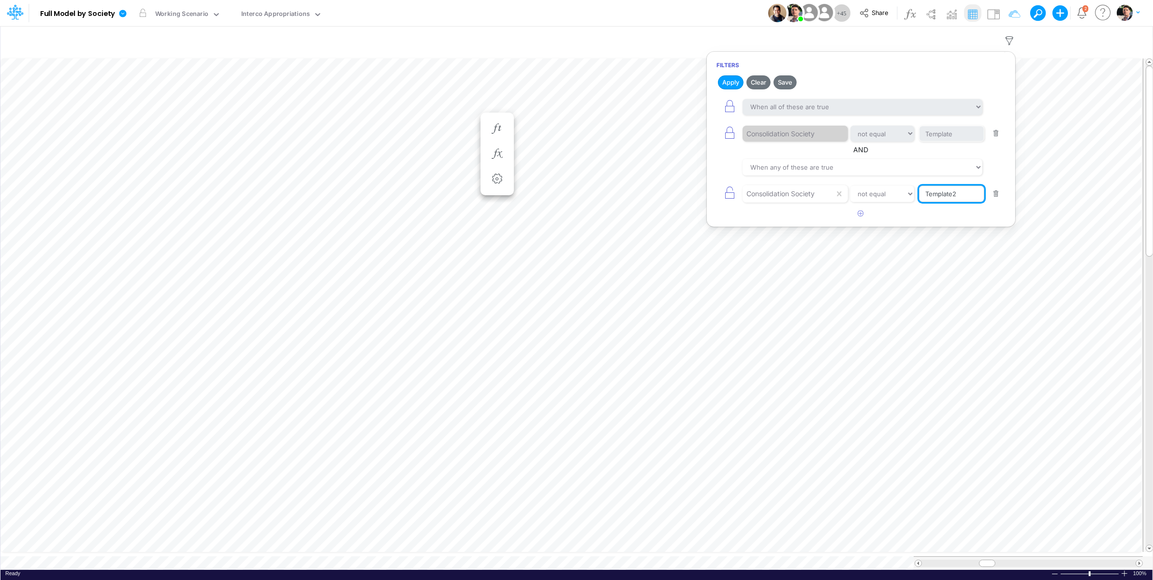
drag, startPoint x: 965, startPoint y: 197, endPoint x: 870, endPoint y: 198, distance: 95.2
click at [919, 198] on input "Template2" at bounding box center [951, 194] width 65 height 16
type input "01BR"
select select "equals"
click option "equals" at bounding box center [0, 0] width 0 height 0
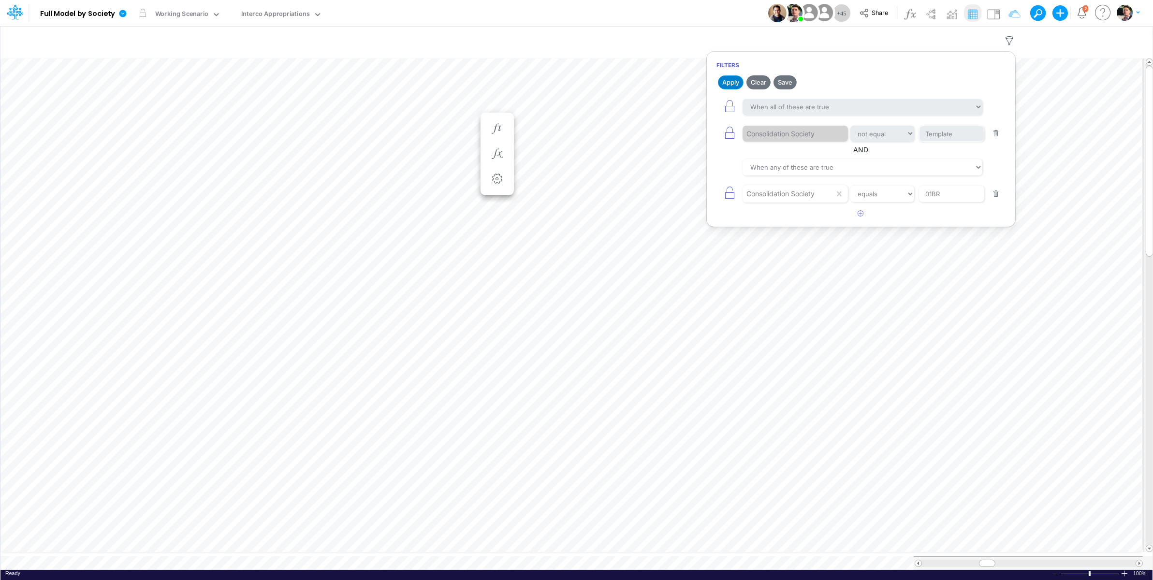
click at [732, 82] on button "Apply" at bounding box center [731, 82] width 26 height 14
drag, startPoint x: 949, startPoint y: 192, endPoint x: 885, endPoint y: 191, distance: 63.3
click at [919, 191] on input "01BR" at bounding box center [951, 194] width 65 height 16
type input "Y1/01BR"
click at [729, 85] on button "Apply" at bounding box center [731, 82] width 26 height 14
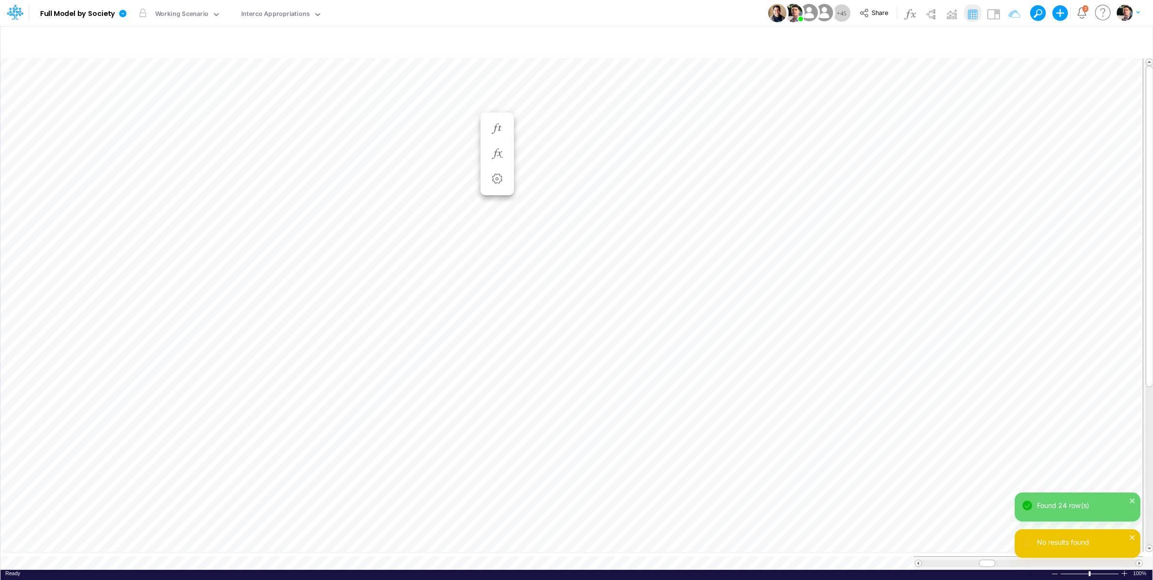
scroll to position [4, 31]
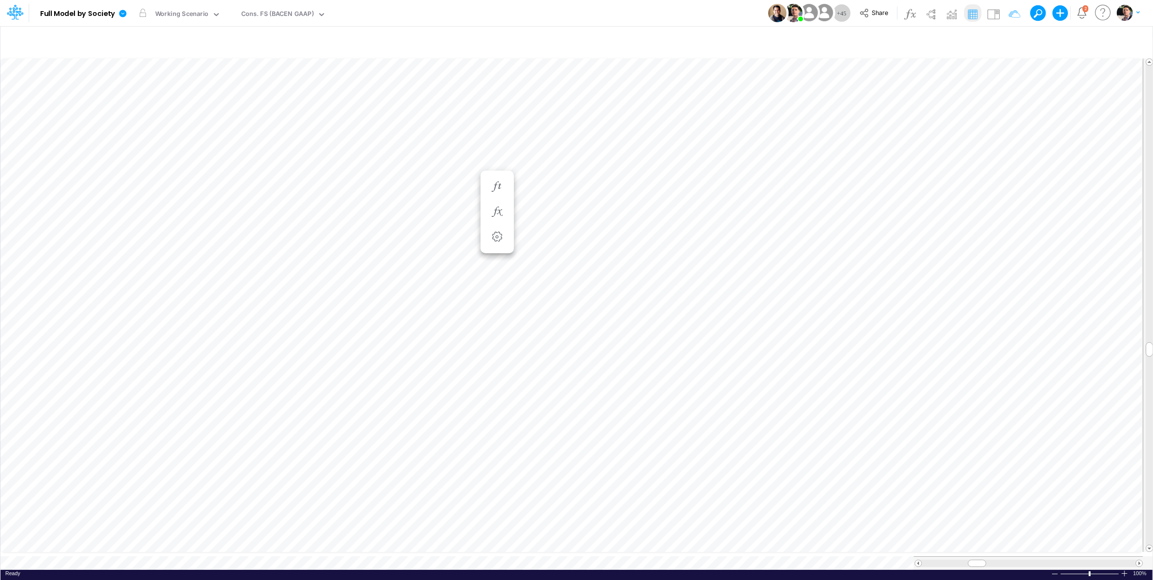
type input "Consolidated FS - BACENGAAP"
type input "BS (USGAAP) - Detailed"
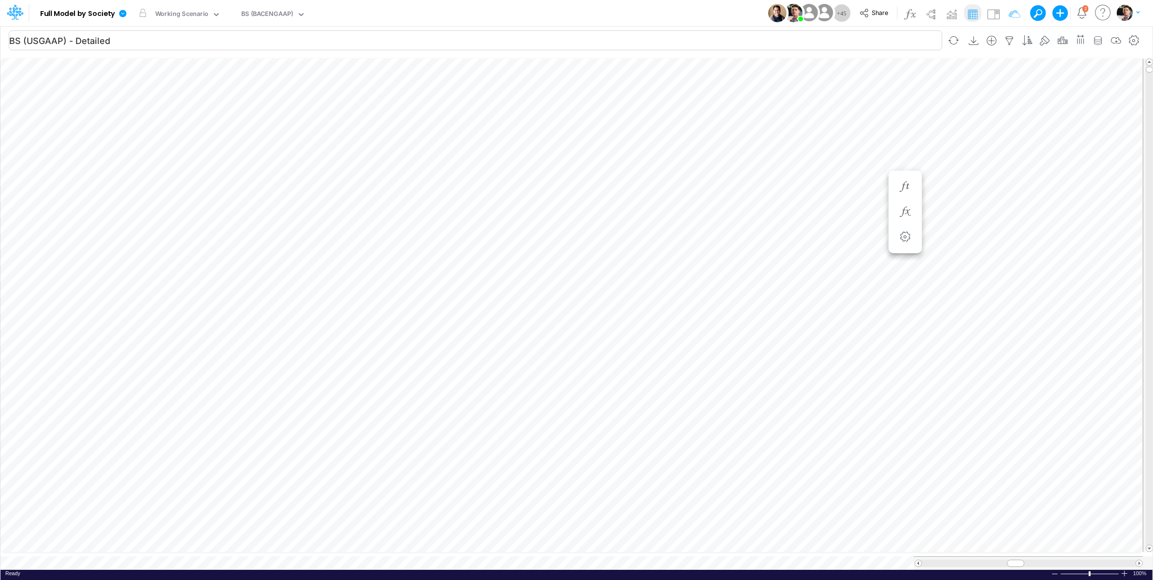
scroll to position [4, 31]
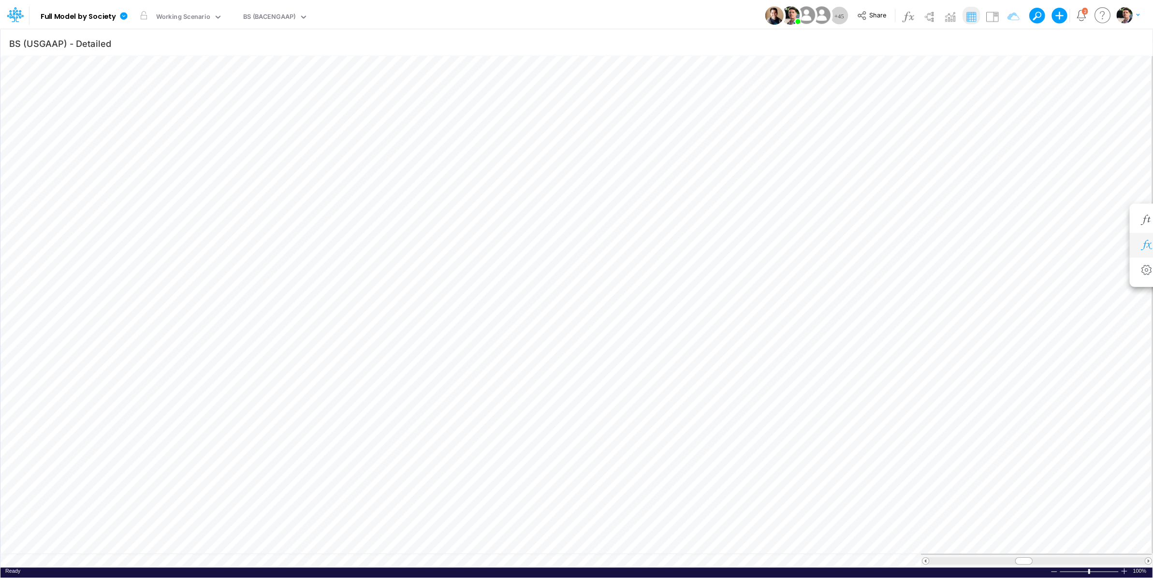
scroll to position [4, 31]
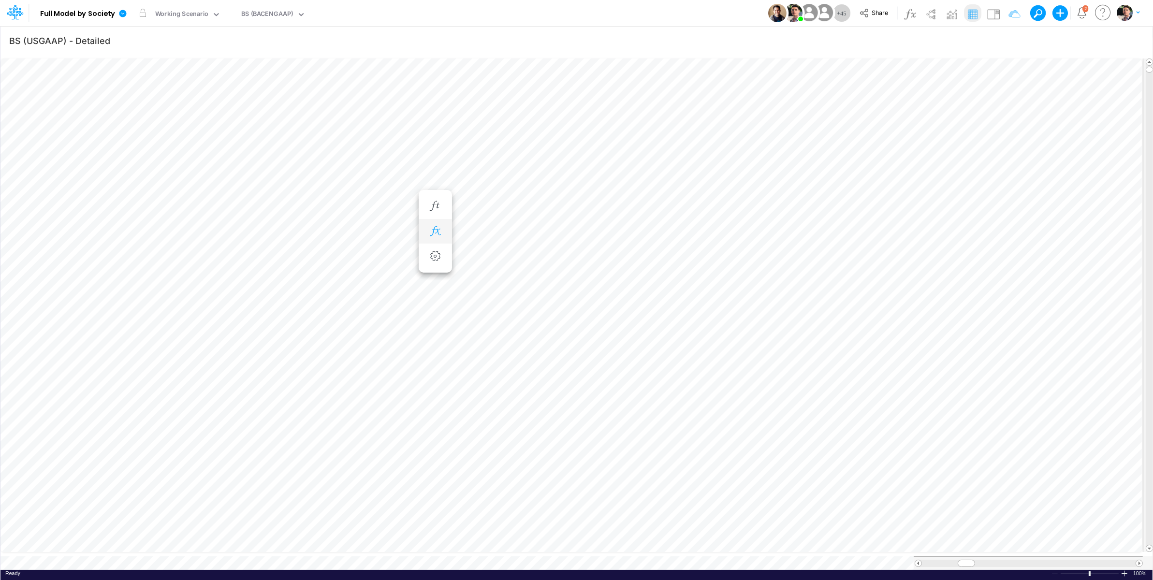
scroll to position [4, 31]
click at [206, 7] on div "Scenario Working Scenario" at bounding box center [187, 12] width 72 height 25
click at [206, 12] on div "Working Scenario" at bounding box center [182, 14] width 54 height 11
click at [246, 543] on div "Close" at bounding box center [262, 541] width 42 height 12
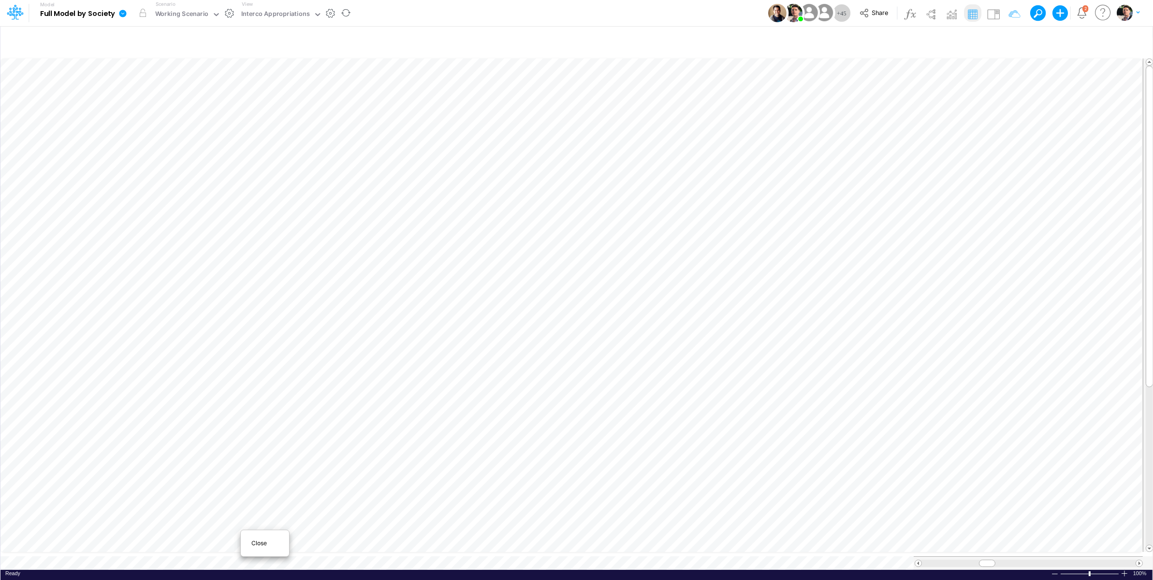
click at [253, 546] on span "Close" at bounding box center [264, 543] width 27 height 9
type input "Consolidated FS - BRGAAP"
click at [432, 552] on div at bounding box center [576, 290] width 1153 height 580
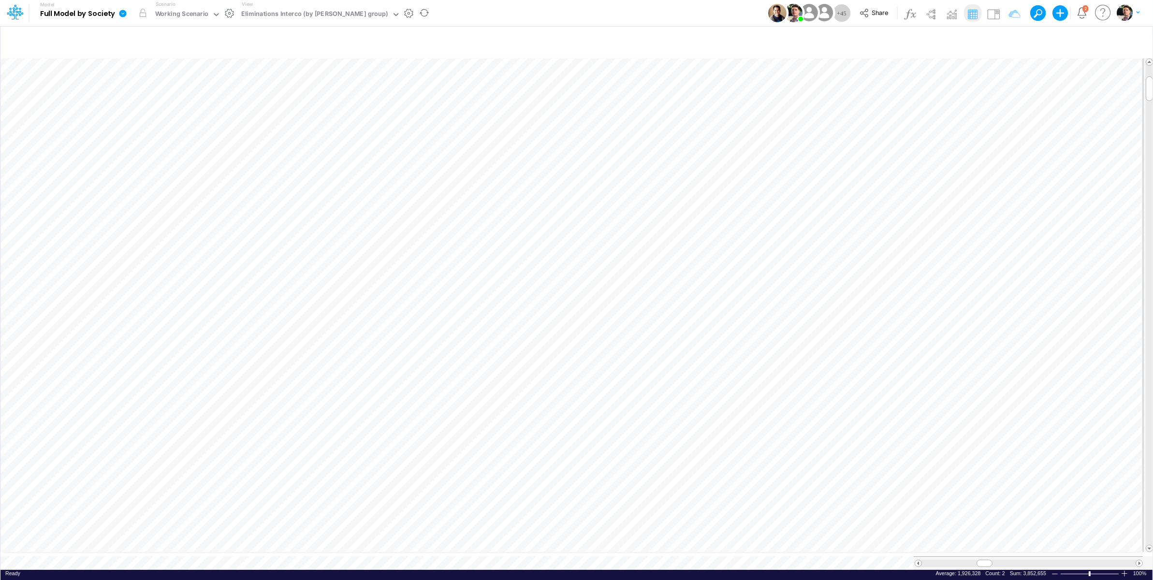
type input "Consolidated FS - BRGAAP"
click at [284, 13] on div "Cons. FS (BR GAAP)" at bounding box center [270, 14] width 59 height 11
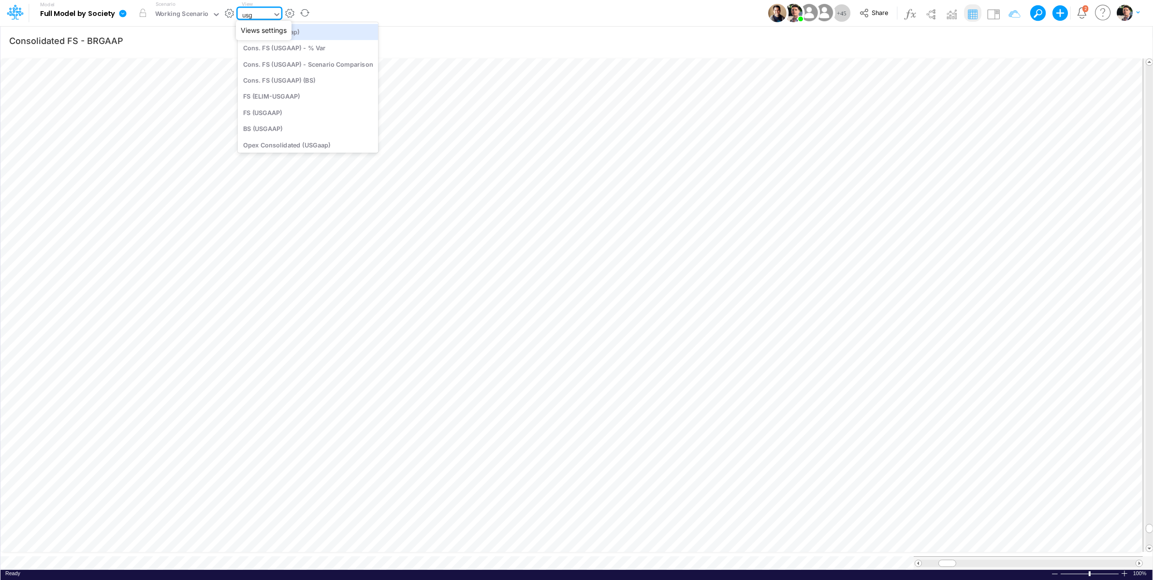
type input "usga"
click at [283, 28] on div "Cons. FS (USGaap)" at bounding box center [308, 32] width 141 height 16
type input "Consolidated FS - USGAAP"
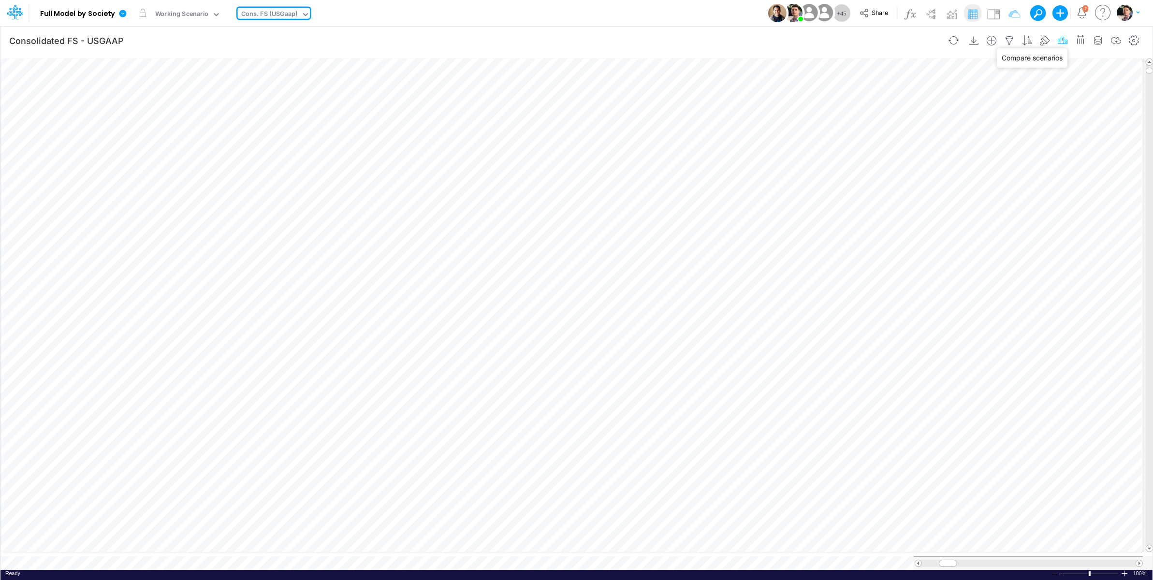
click at [1046, 41] on icon "button" at bounding box center [1062, 41] width 14 height 10
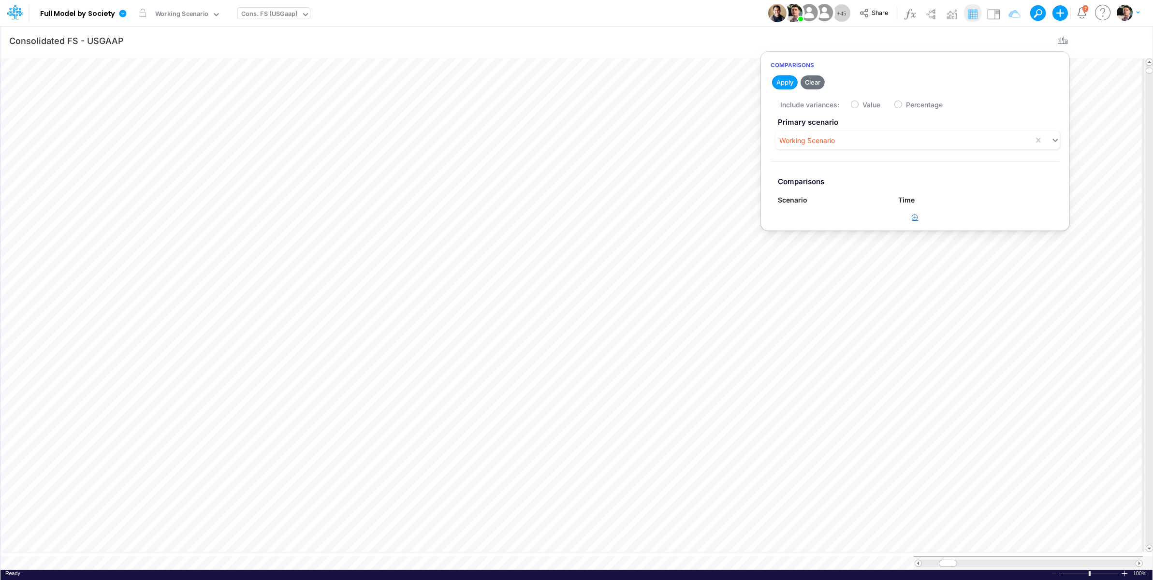
click at [914, 220] on button "button" at bounding box center [915, 218] width 19 height 16
click at [825, 227] on div "Type to search..." at bounding box center [809, 222] width 53 height 10
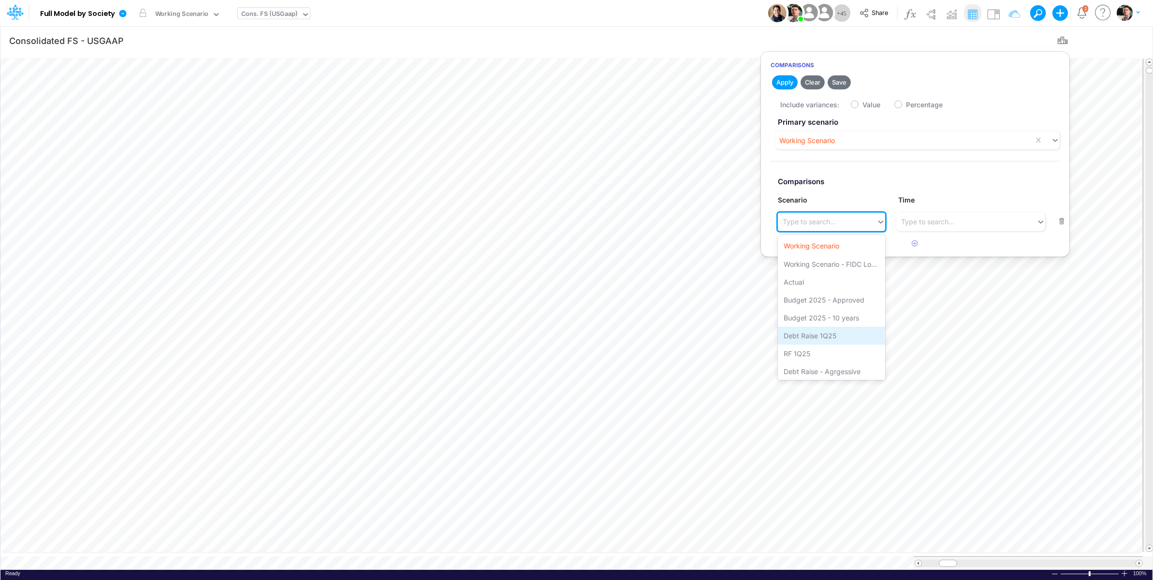
scroll to position [20, 0]
click at [834, 369] on div "Debt Raise - Aggressive 2" at bounding box center [831, 370] width 107 height 18
click at [862, 106] on label "Value" at bounding box center [871, 105] width 18 height 10
click at [862, 105] on input "Value" at bounding box center [865, 102] width 6 height 6
checkbox input "true"
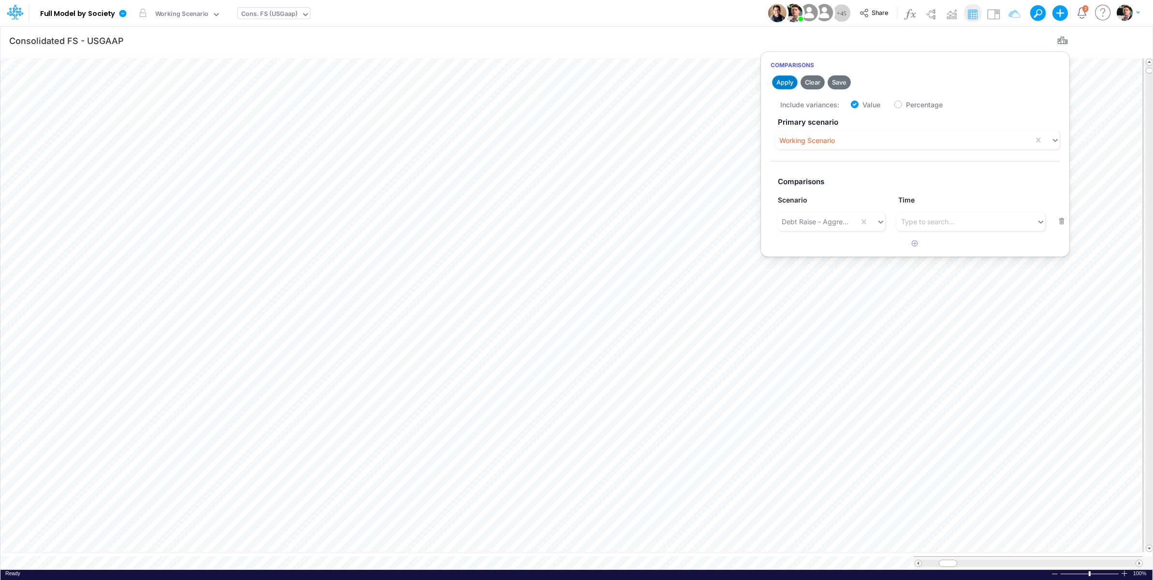
click at [785, 81] on button "Apply" at bounding box center [785, 82] width 26 height 14
